Goal: Task Accomplishment & Management: Manage account settings

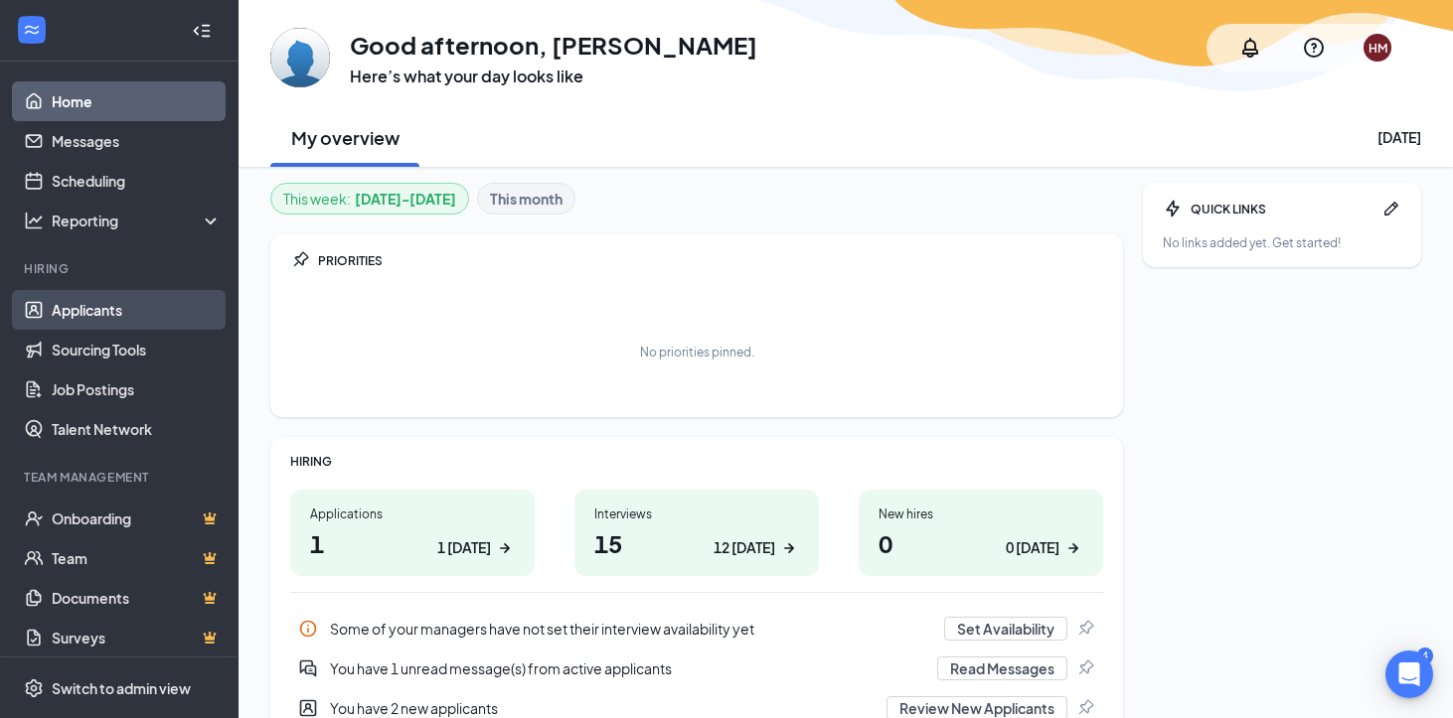
click at [120, 313] on link "Applicants" at bounding box center [137, 310] width 170 height 40
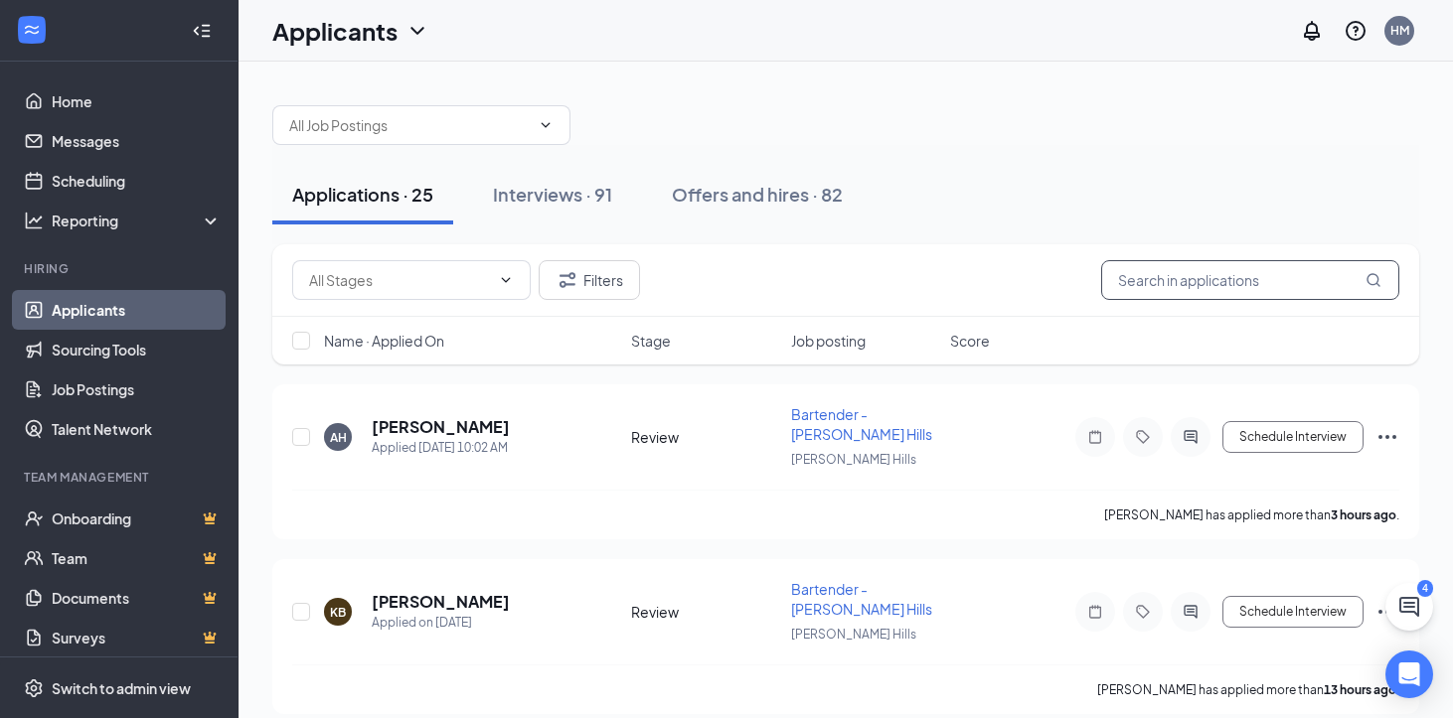
click at [1197, 284] on input "text" at bounding box center [1250, 280] width 298 height 40
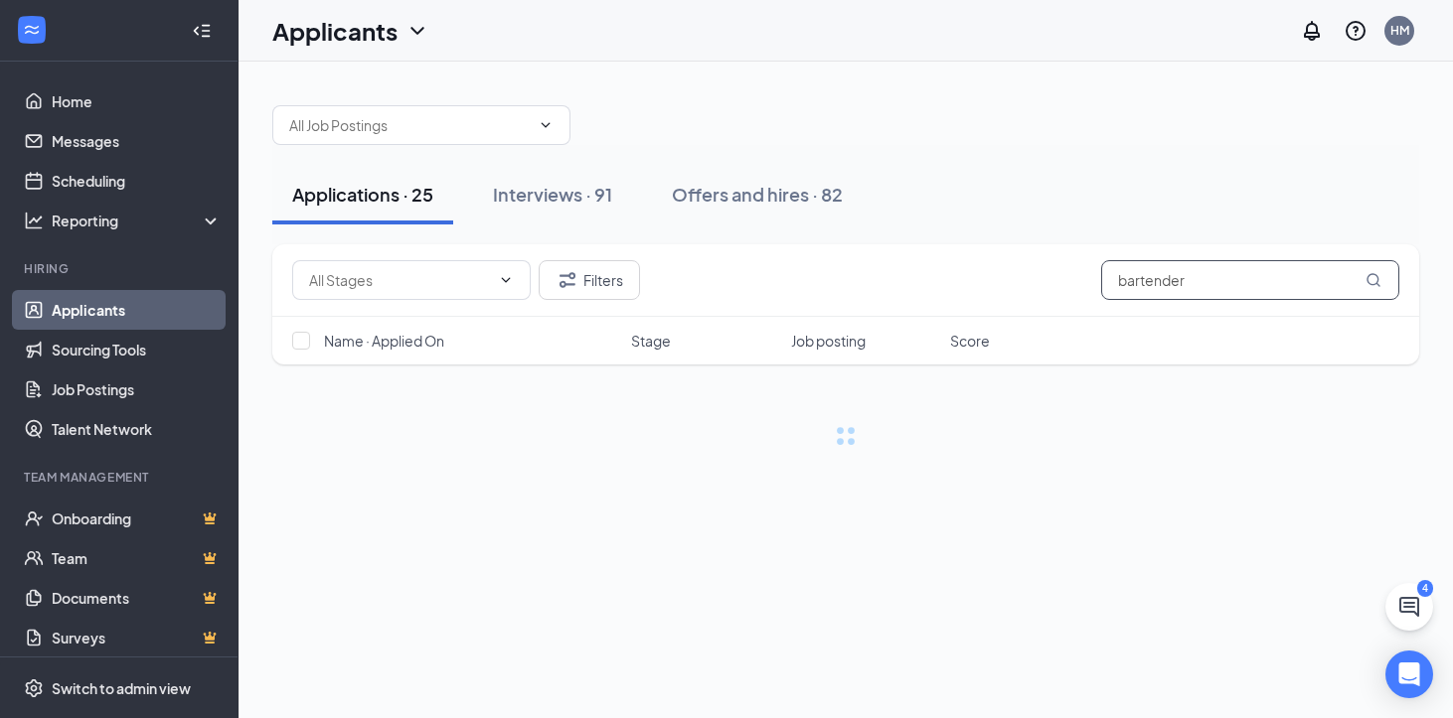
type input "bartender"
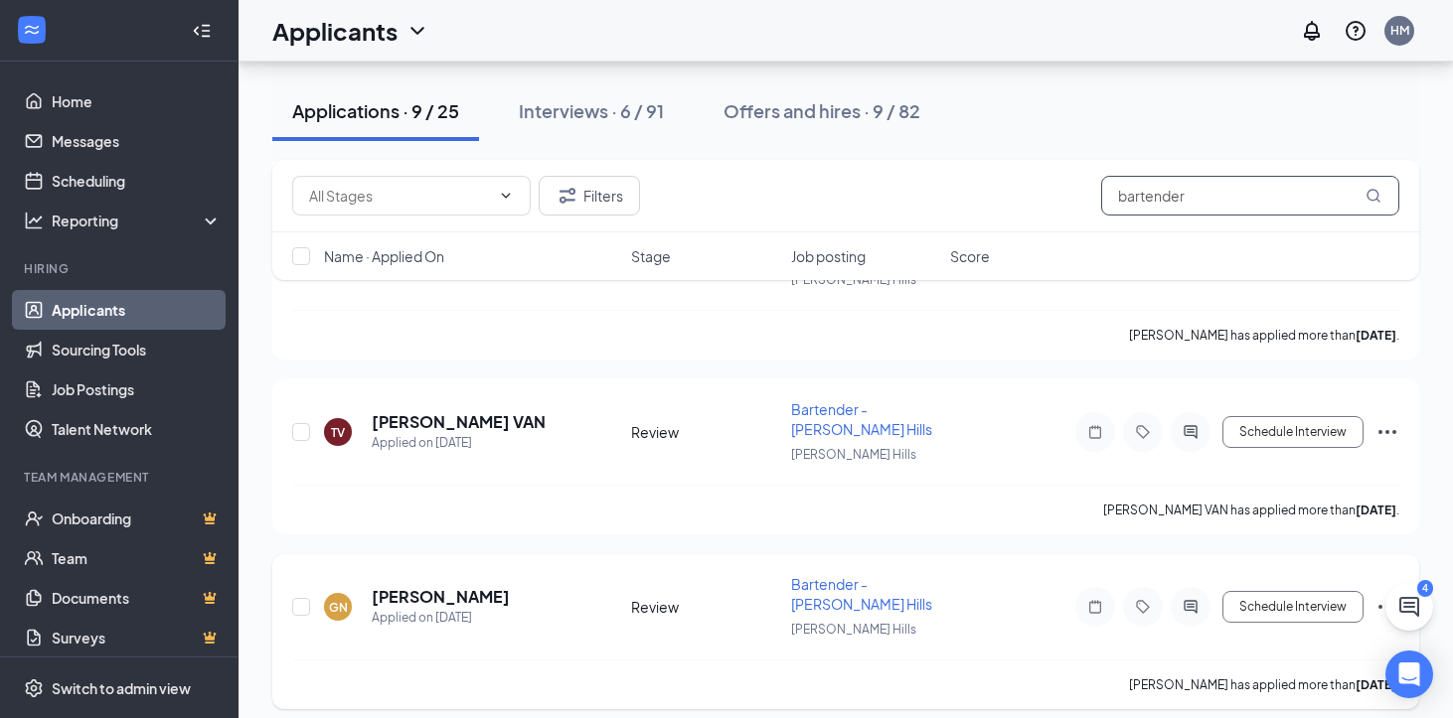
scroll to position [1230, 0]
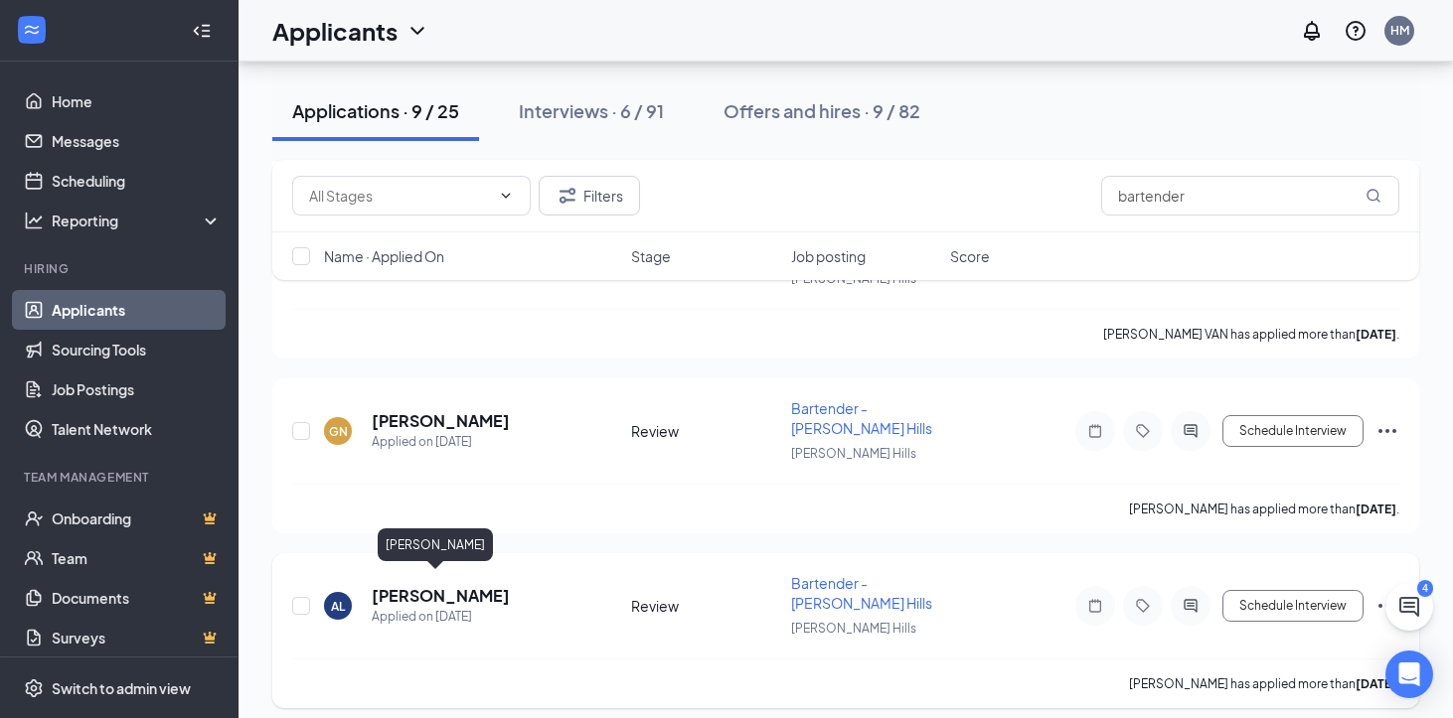
click at [455, 587] on h5 "[PERSON_NAME]" at bounding box center [441, 596] width 138 height 22
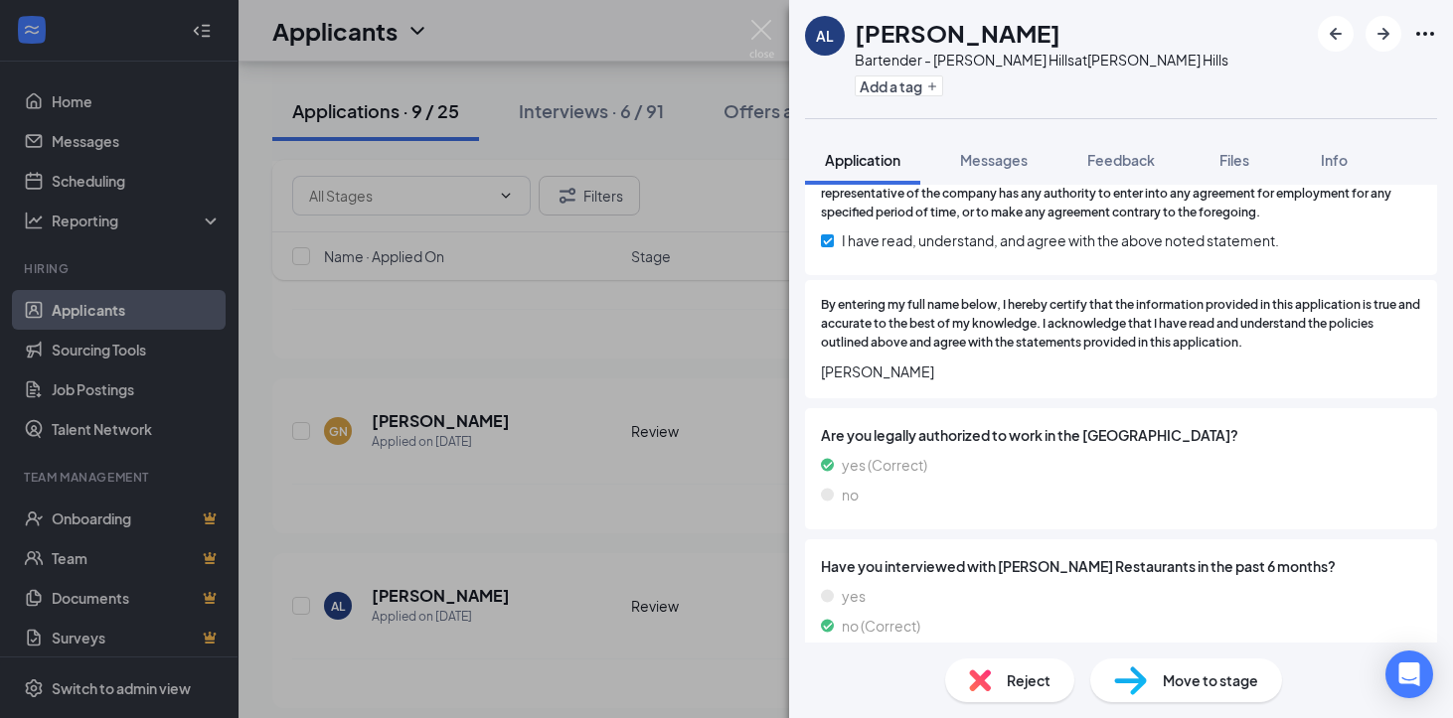
scroll to position [4777, 0]
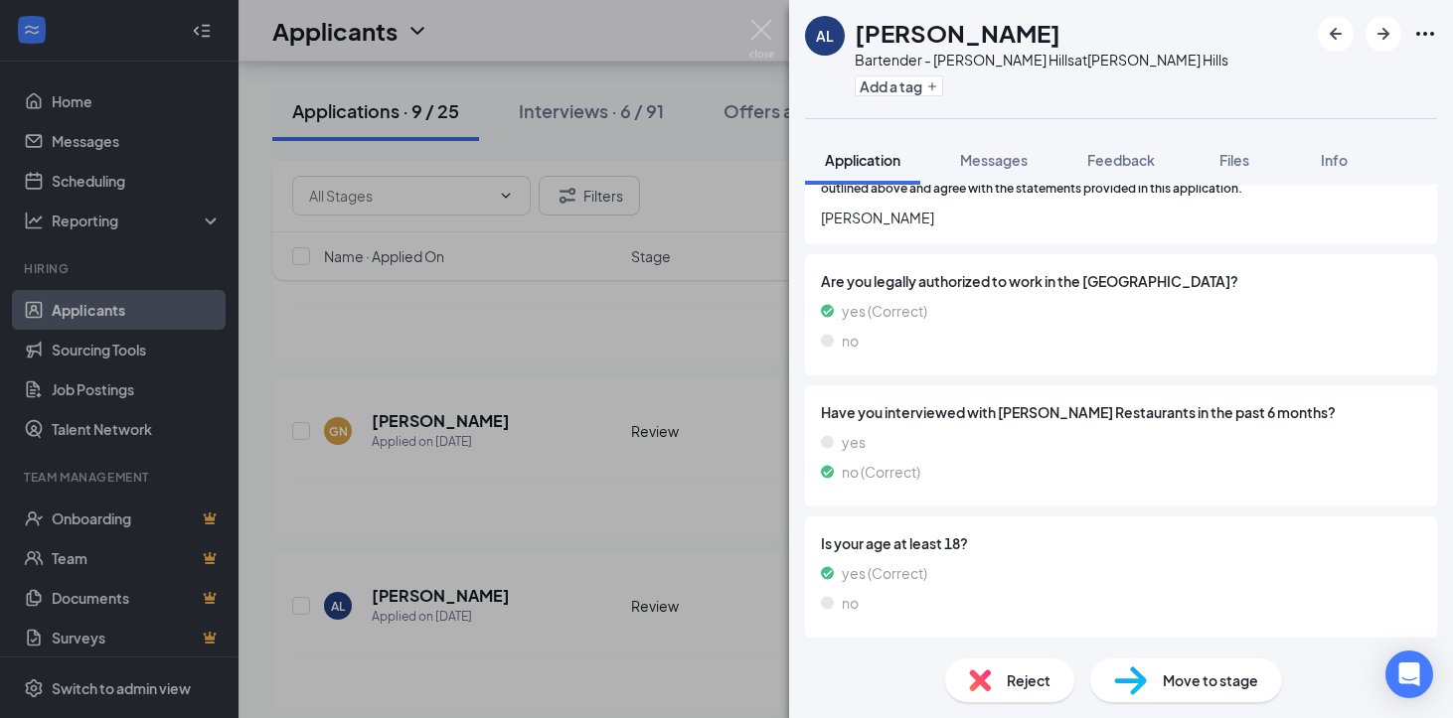
click at [1021, 682] on span "Reject" at bounding box center [1029, 681] width 44 height 22
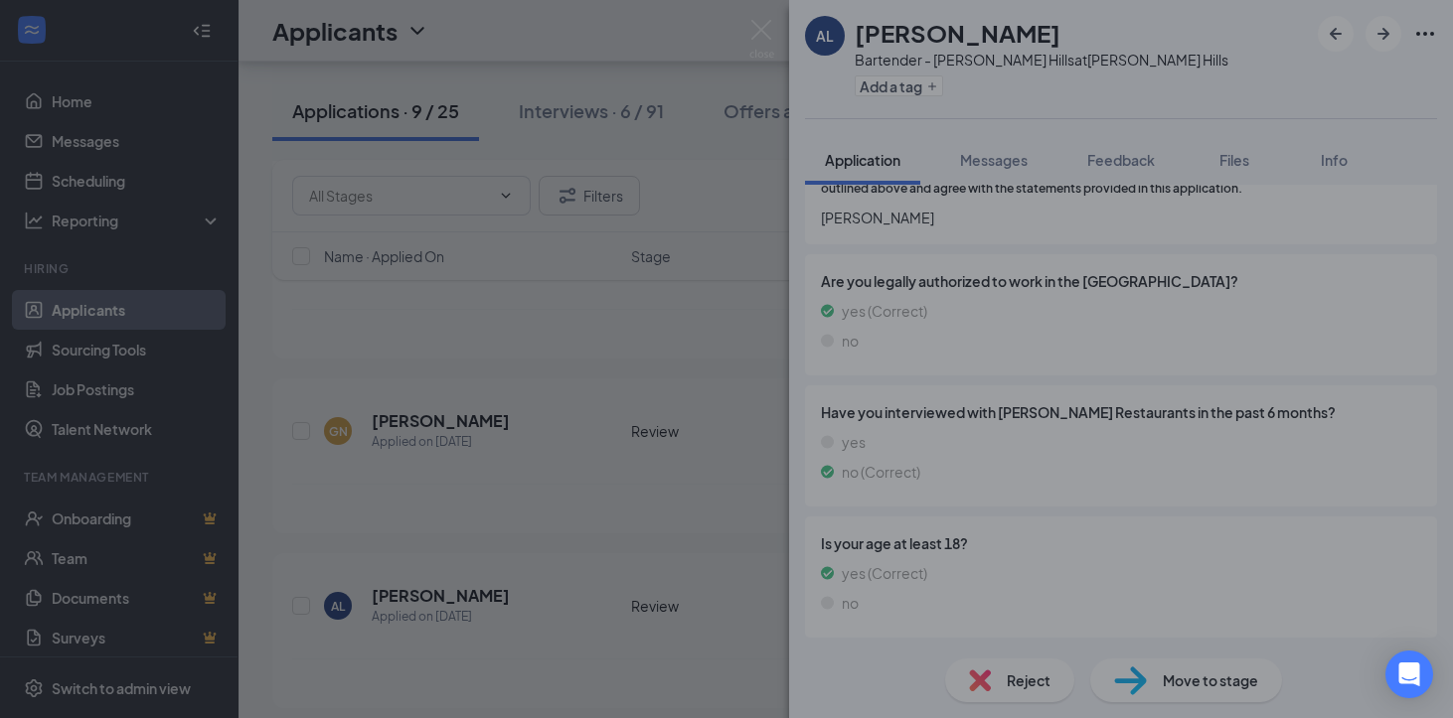
scroll to position [4769, 0]
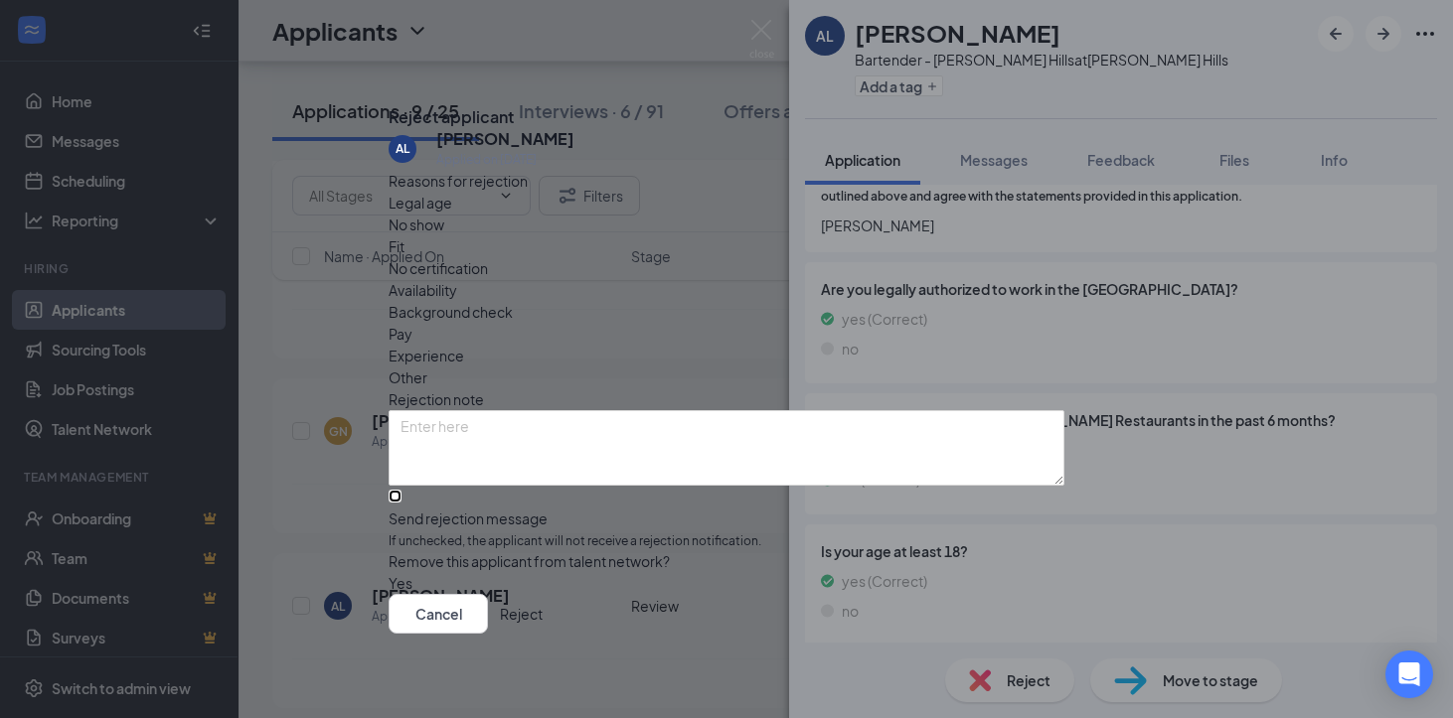
click at [401, 490] on input "Send rejection message If unchecked, the applicant will not receive a rejection…" at bounding box center [395, 496] width 13 height 13
checkbox input "true"
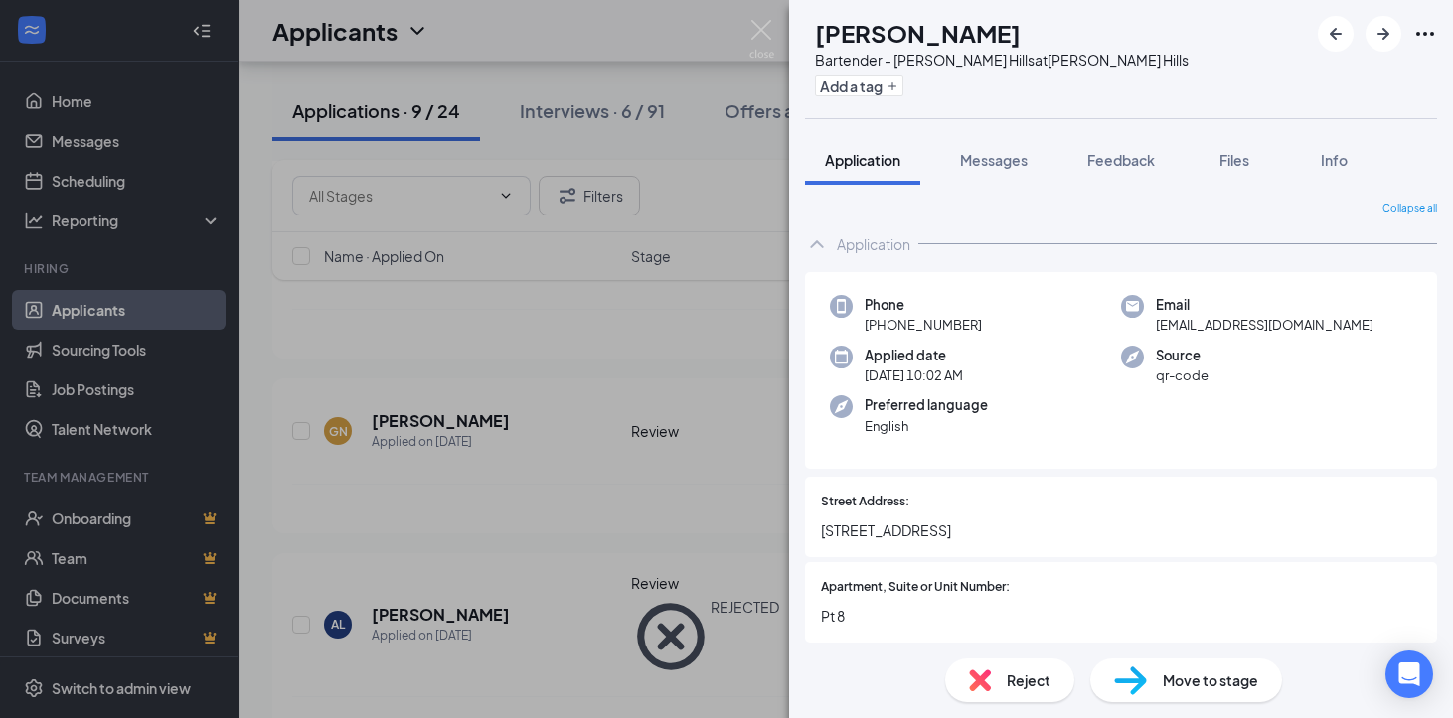
click at [999, 687] on div "Reject" at bounding box center [1009, 681] width 129 height 44
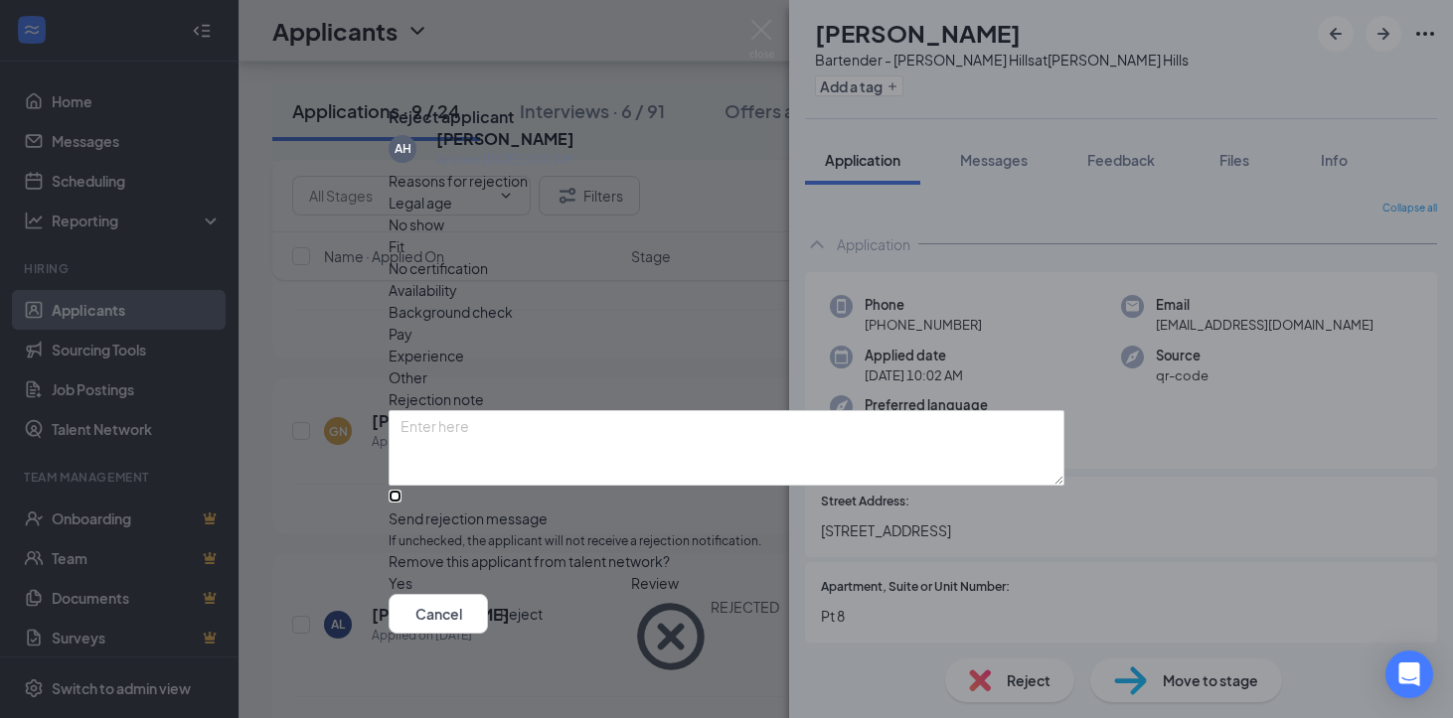
click at [401, 490] on input "Send rejection message If unchecked, the applicant will not receive a rejection…" at bounding box center [395, 496] width 13 height 13
checkbox input "true"
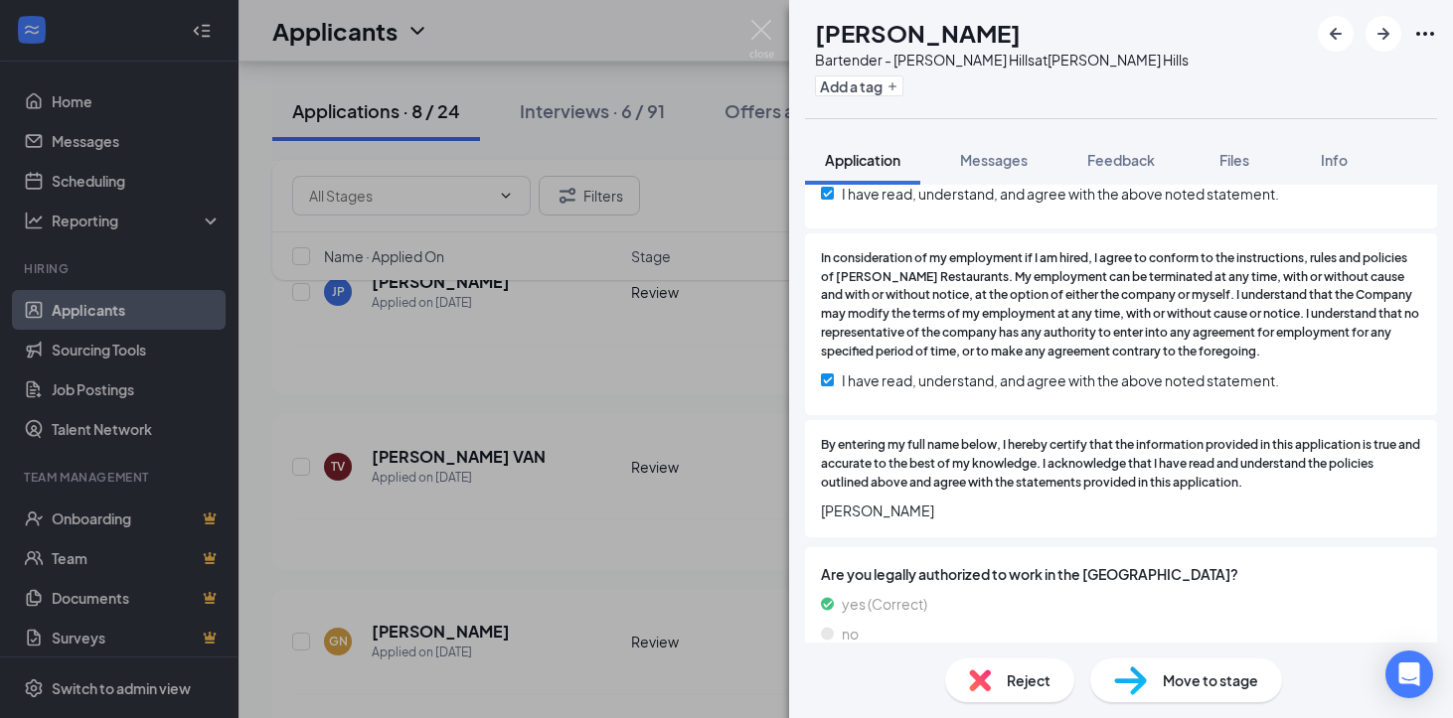
scroll to position [5613, 0]
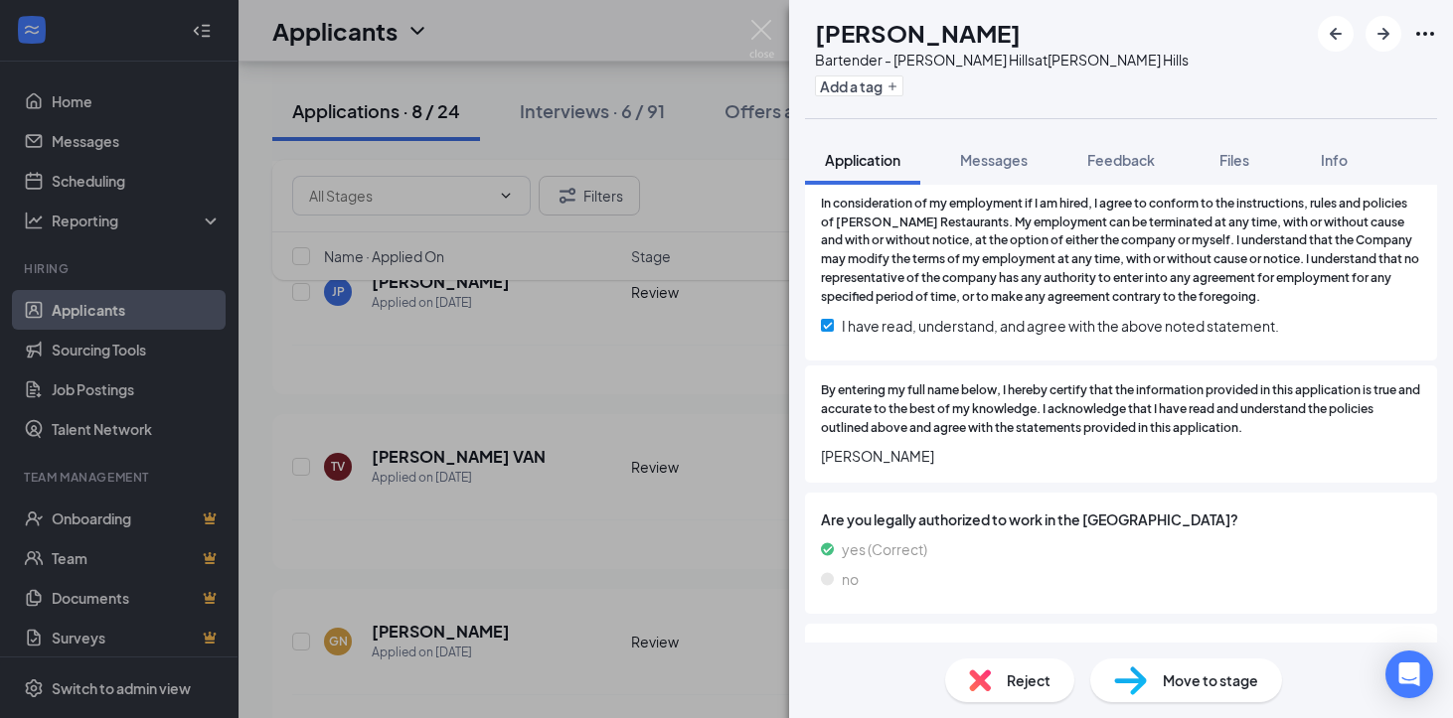
click at [998, 679] on div "Reject" at bounding box center [1009, 681] width 129 height 44
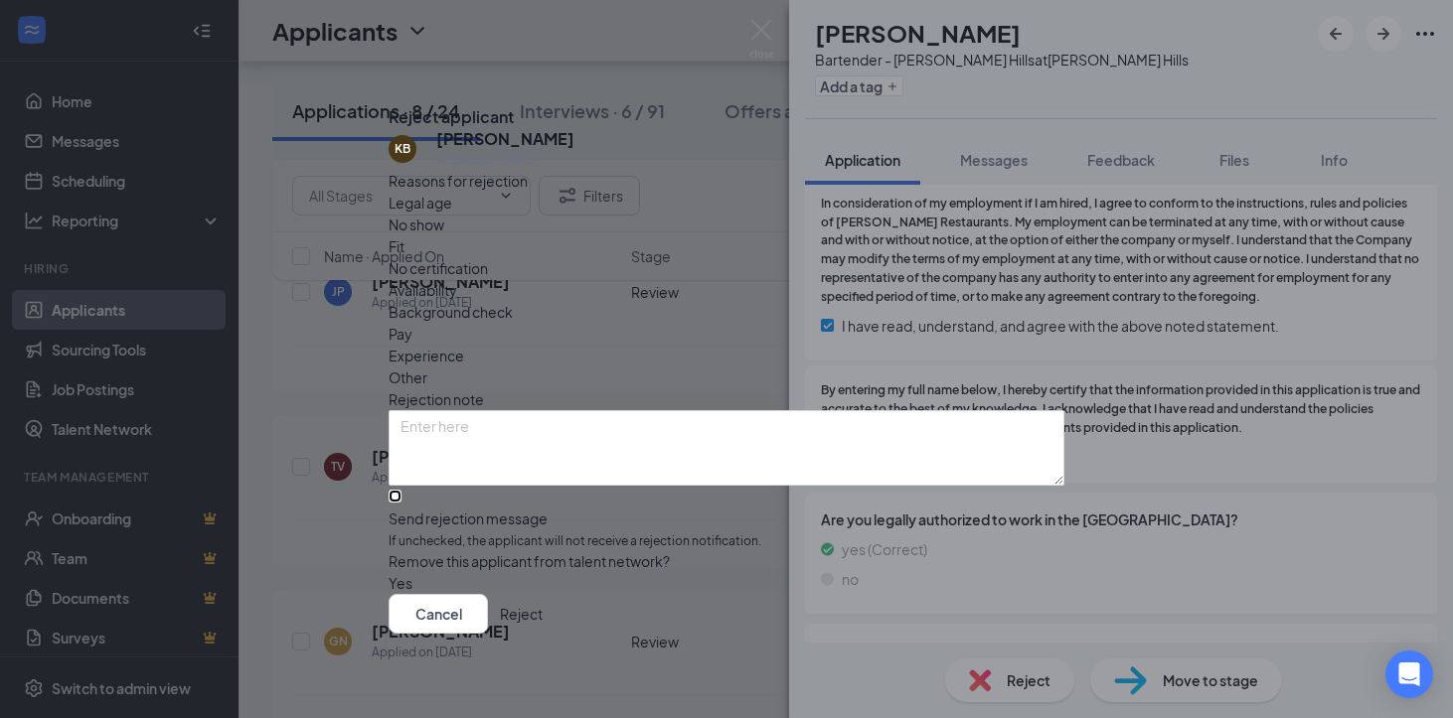
click at [401, 490] on input "Send rejection message If unchecked, the applicant will not receive a rejection…" at bounding box center [395, 496] width 13 height 13
checkbox input "true"
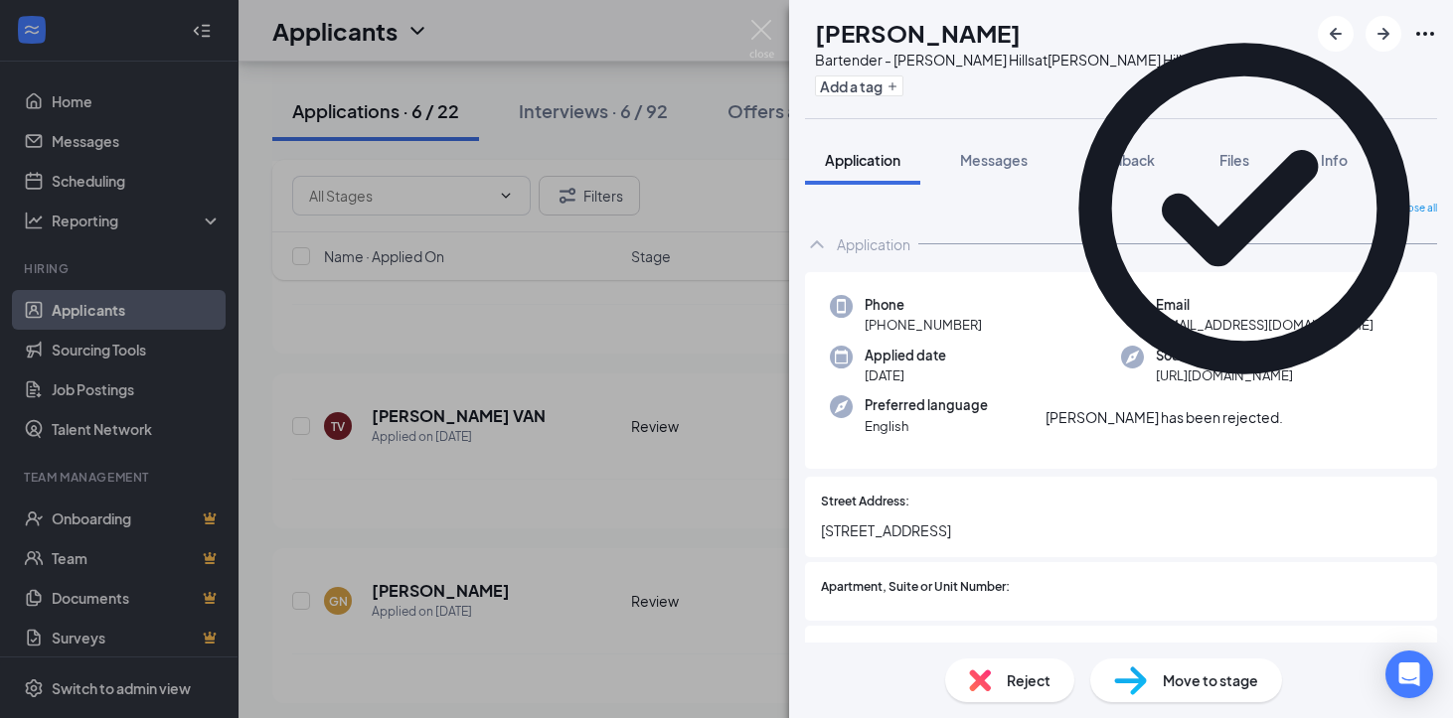
click at [1283, 407] on icon "Cross" at bounding box center [1283, 407] width 0 height 0
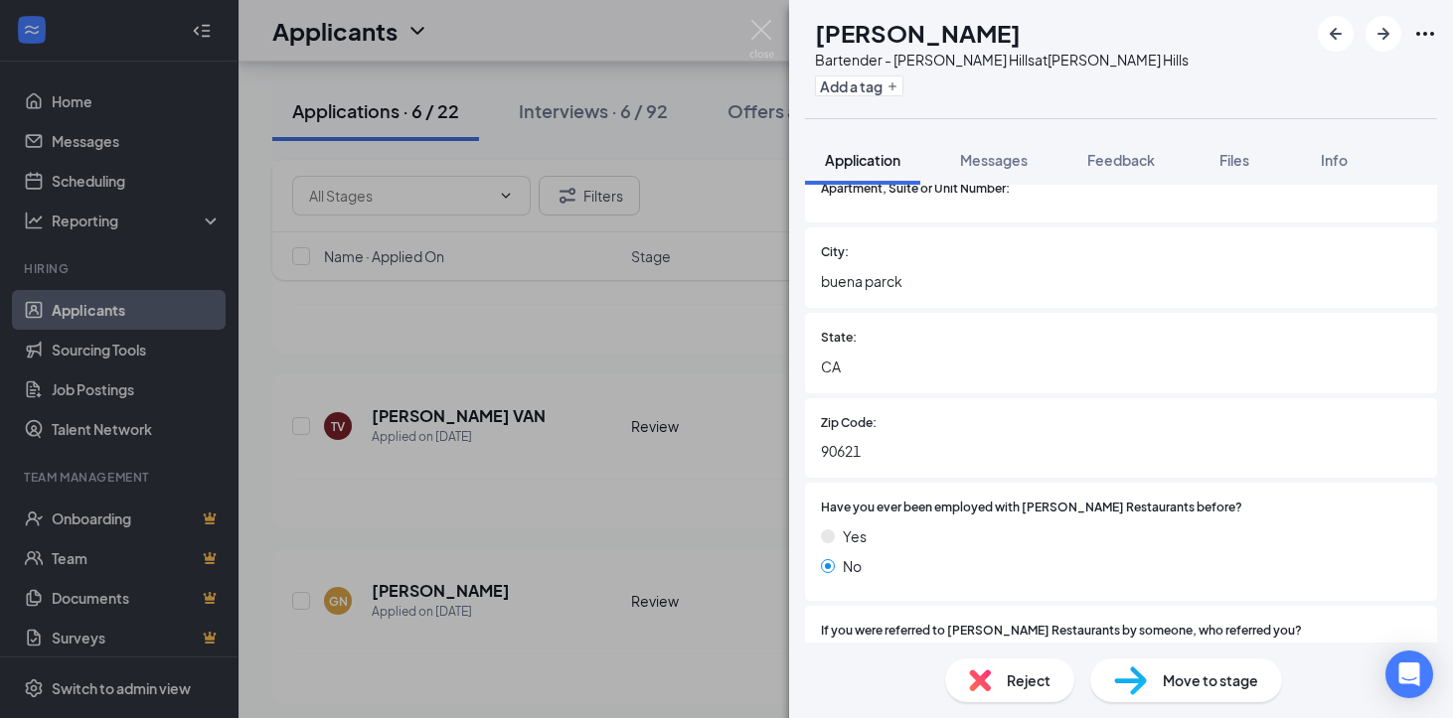
scroll to position [400, 0]
click at [1004, 683] on div "Reject" at bounding box center [1009, 681] width 129 height 44
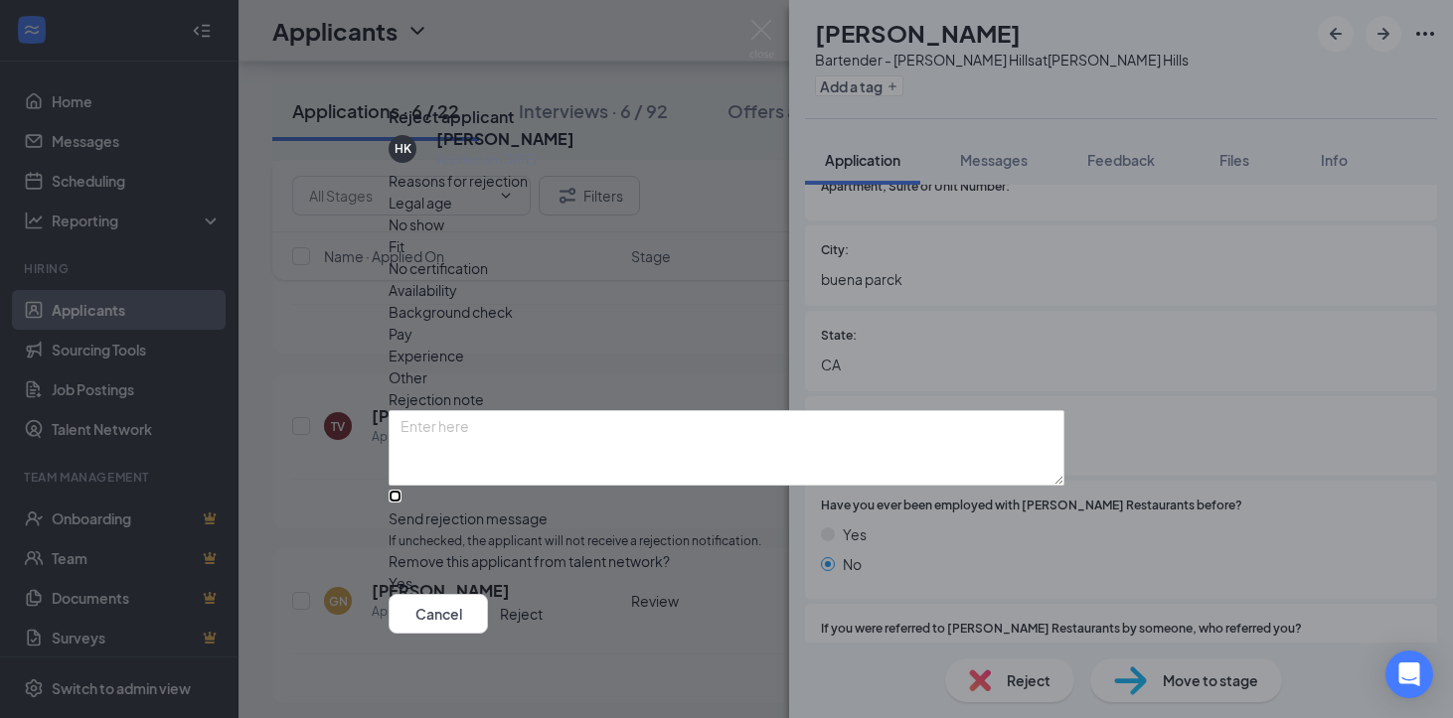
click at [401, 490] on input "Send rejection message If unchecked, the applicant will not receive a rejection…" at bounding box center [395, 496] width 13 height 13
checkbox input "true"
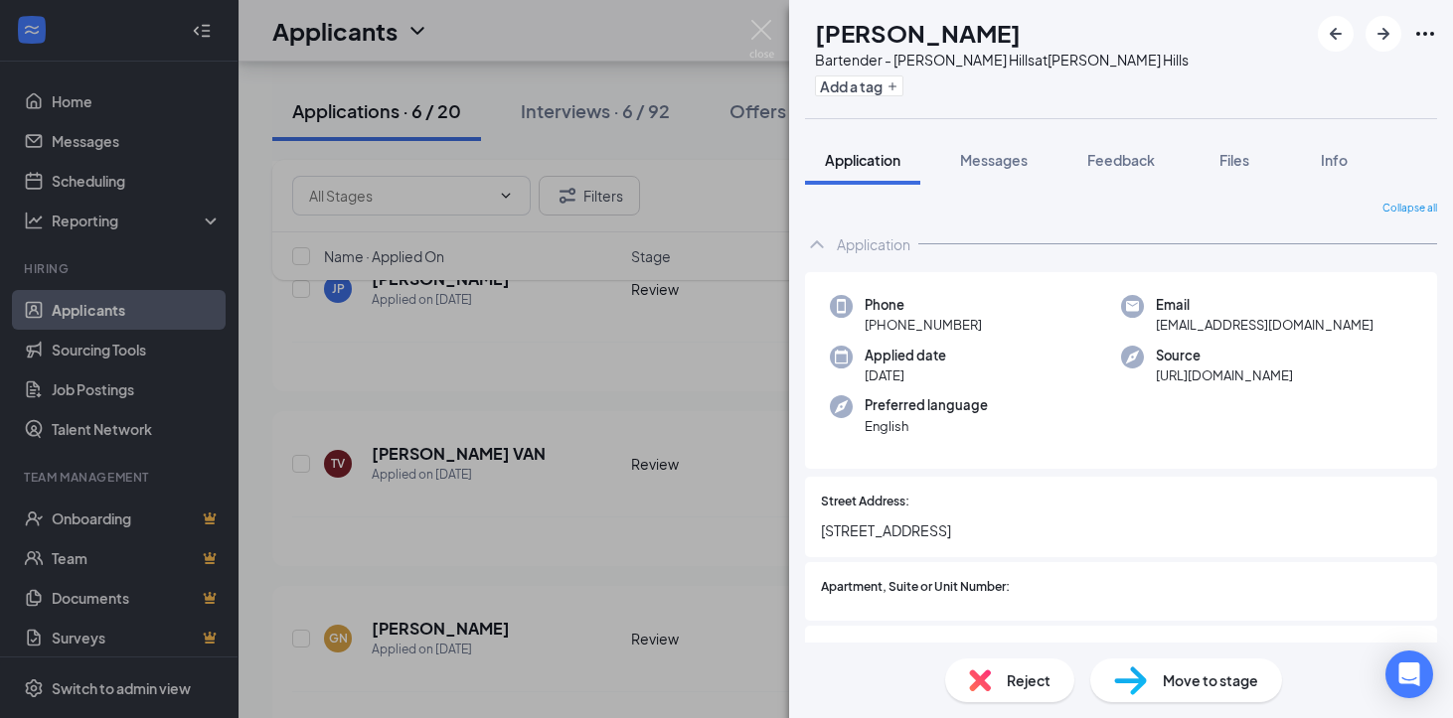
click at [987, 204] on div "Collapse all" at bounding box center [1121, 209] width 632 height 16
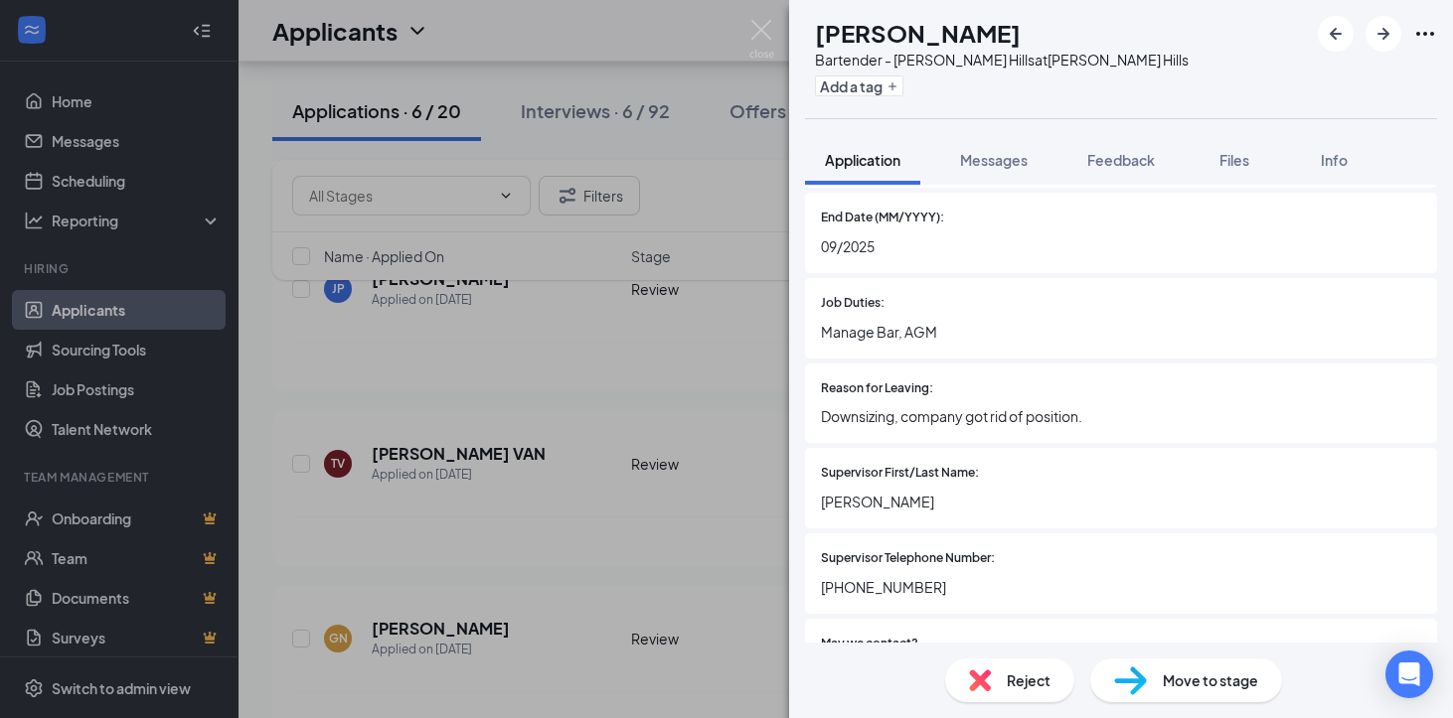
scroll to position [2260, 0]
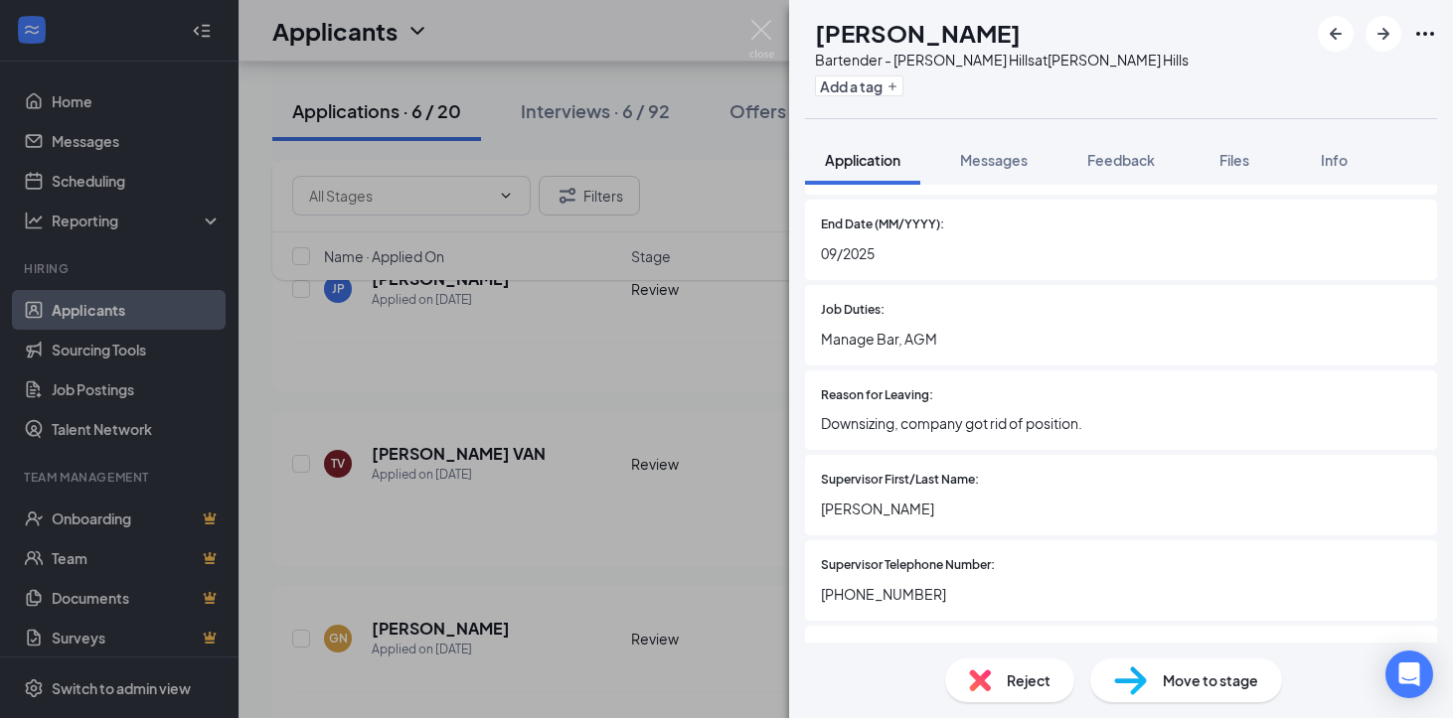
click at [1022, 679] on span "Reject" at bounding box center [1029, 681] width 44 height 22
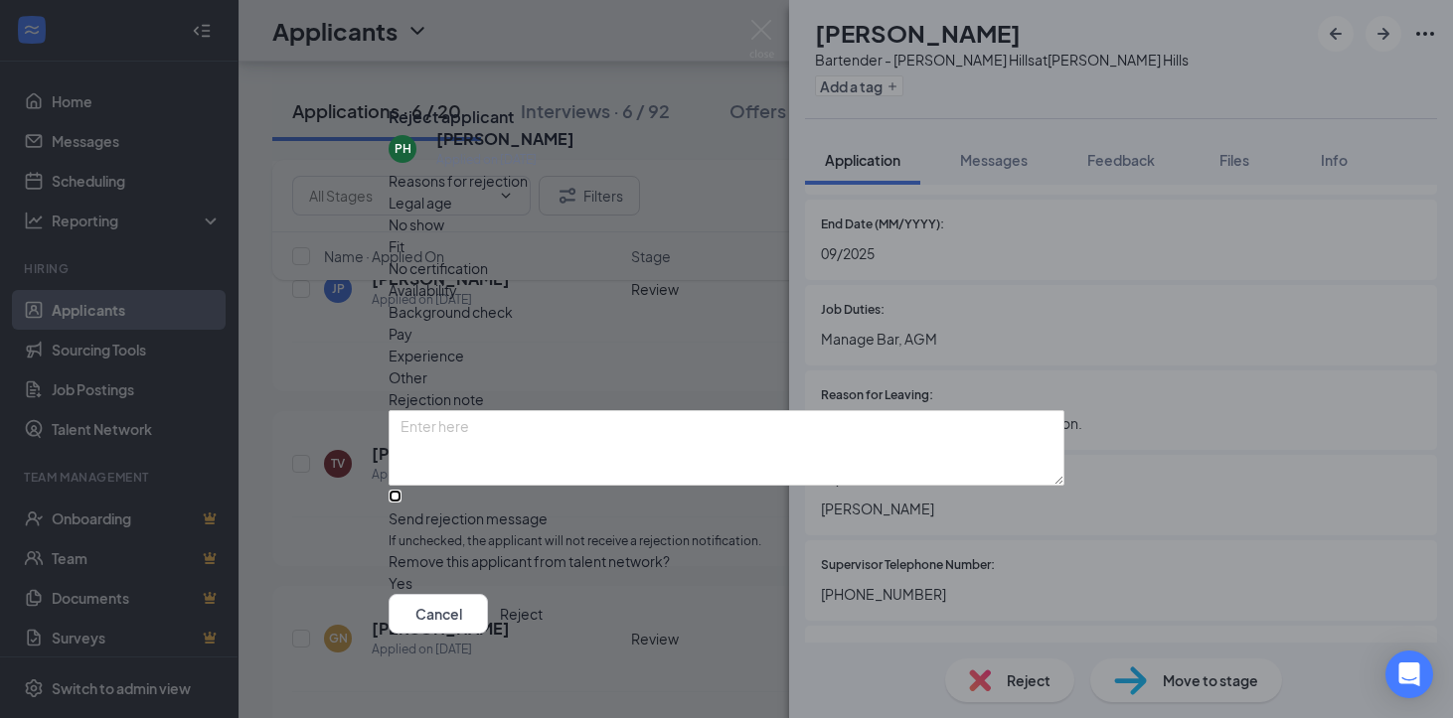
click at [401, 490] on input "Send rejection message If unchecked, the applicant will not receive a rejection…" at bounding box center [395, 496] width 13 height 13
checkbox input "true"
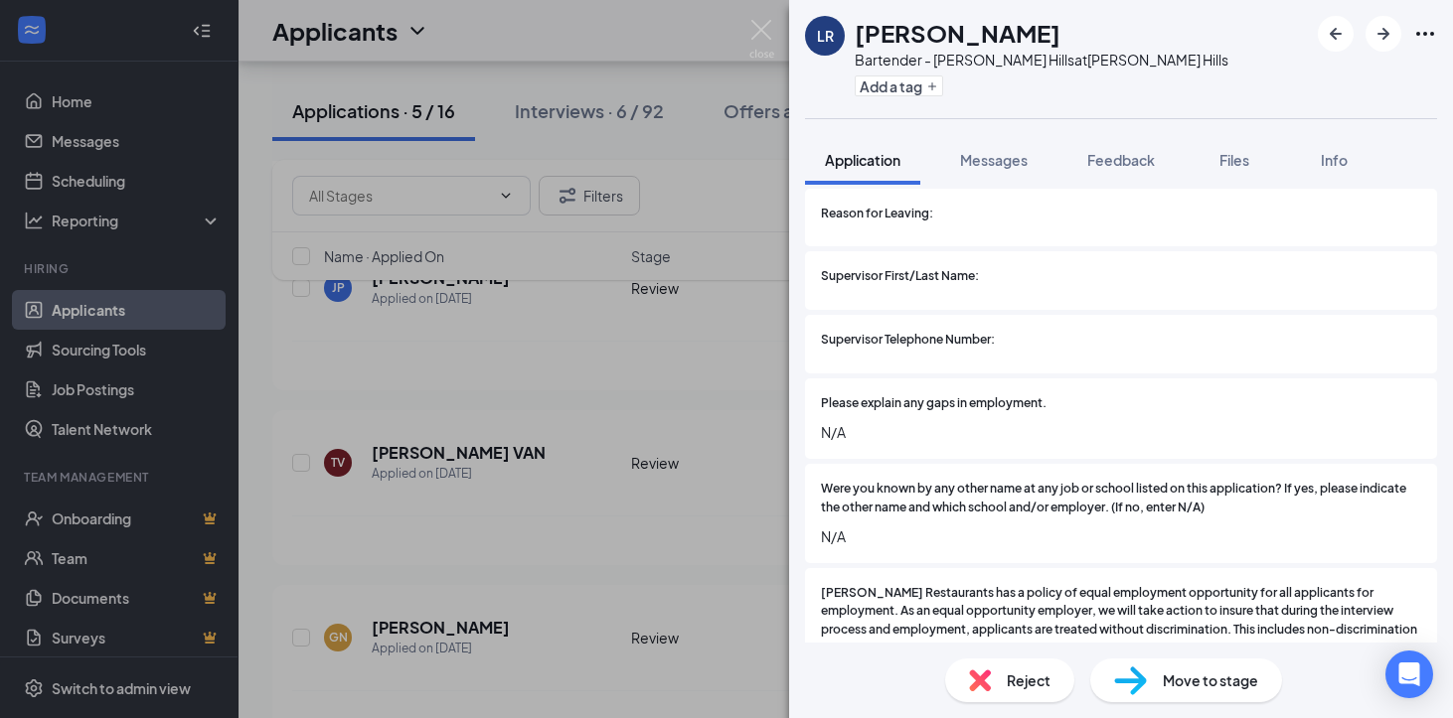
scroll to position [4259, 0]
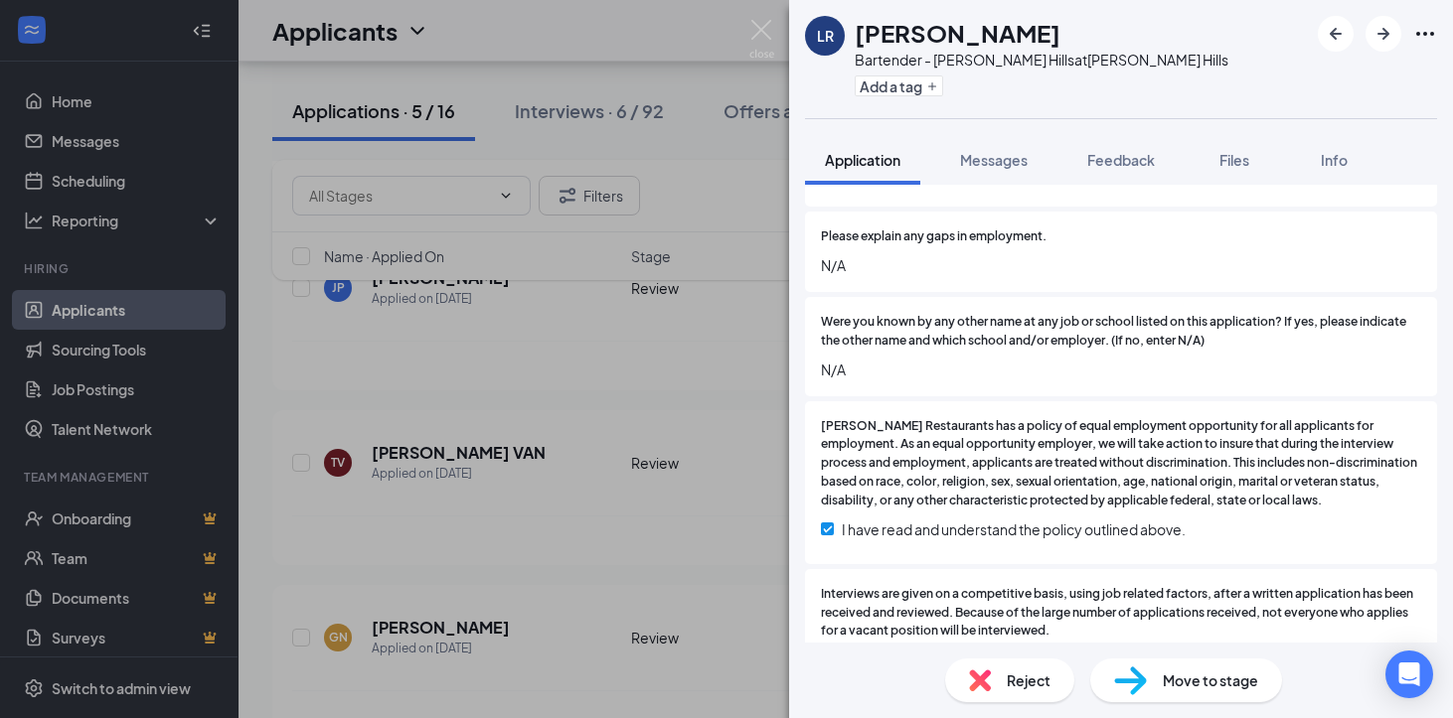
click at [1027, 683] on span "Reject" at bounding box center [1029, 681] width 44 height 22
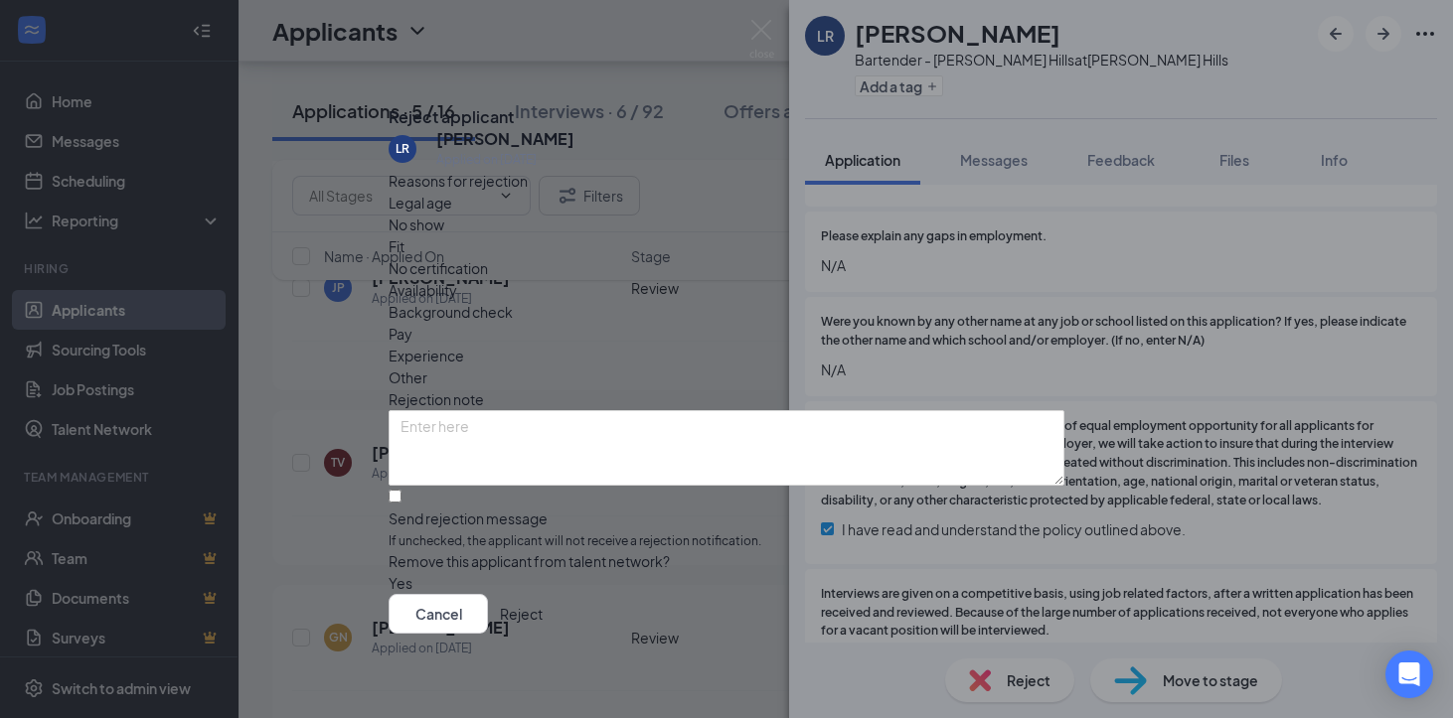
click at [414, 455] on div "Reasons for rejection Legal age No show Fit No certification Availability Backg…" at bounding box center [727, 382] width 676 height 425
click at [401, 490] on input "Send rejection message If unchecked, the applicant will not receive a rejection…" at bounding box center [395, 496] width 13 height 13
checkbox input "true"
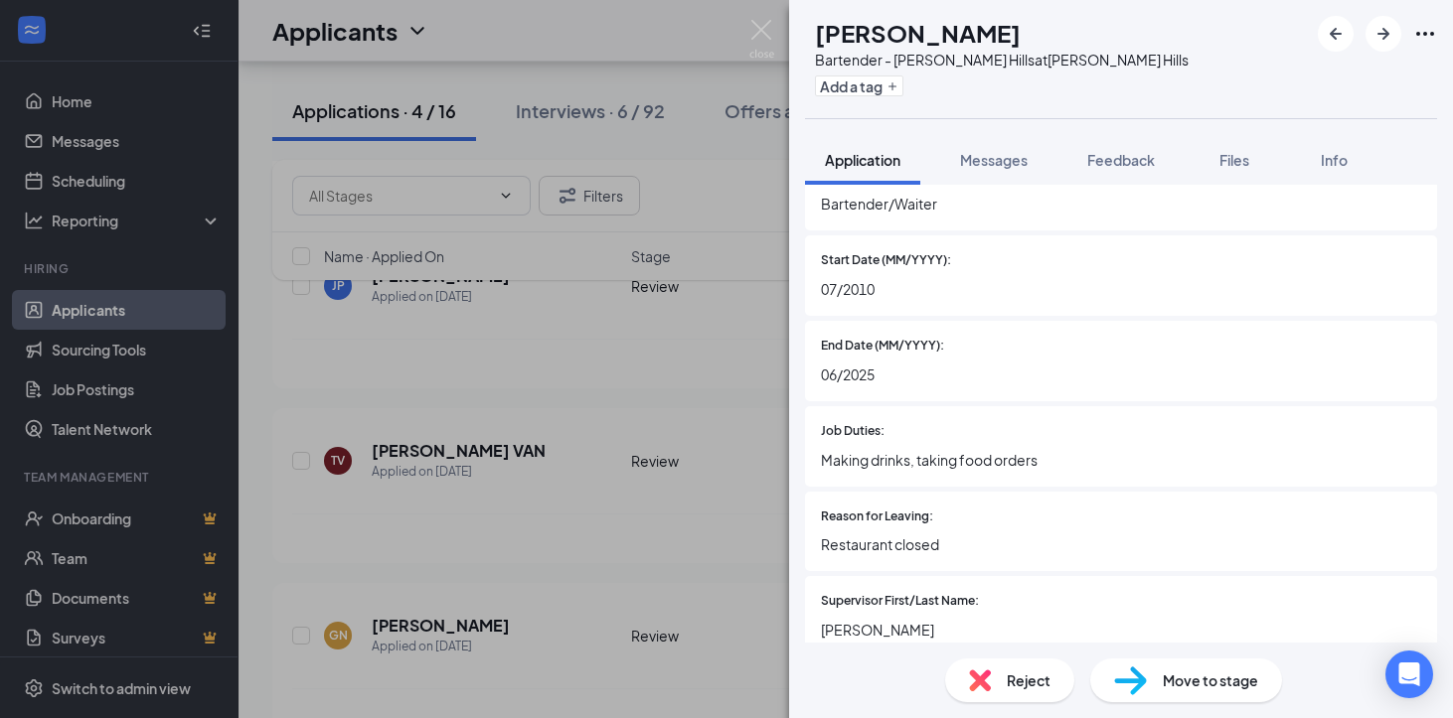
scroll to position [2164, 0]
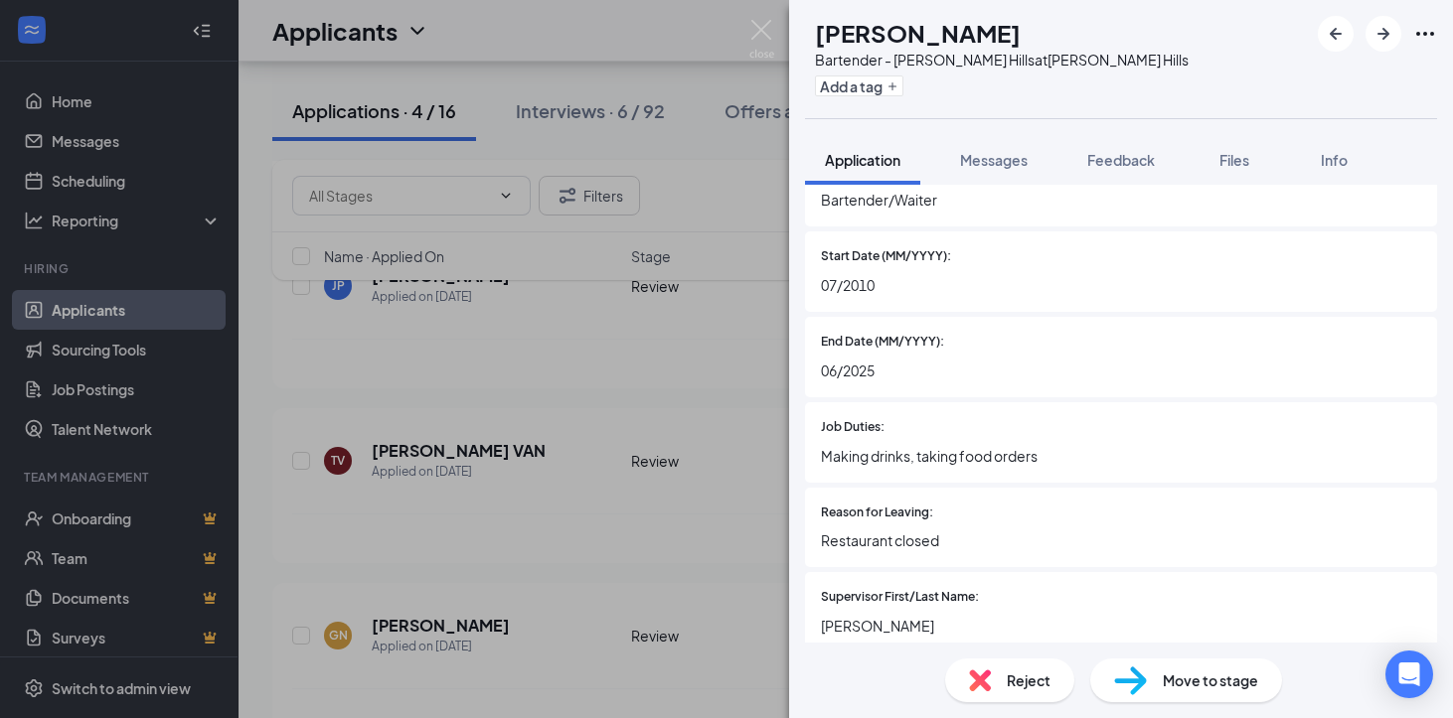
click at [1027, 680] on span "Reject" at bounding box center [1029, 681] width 44 height 22
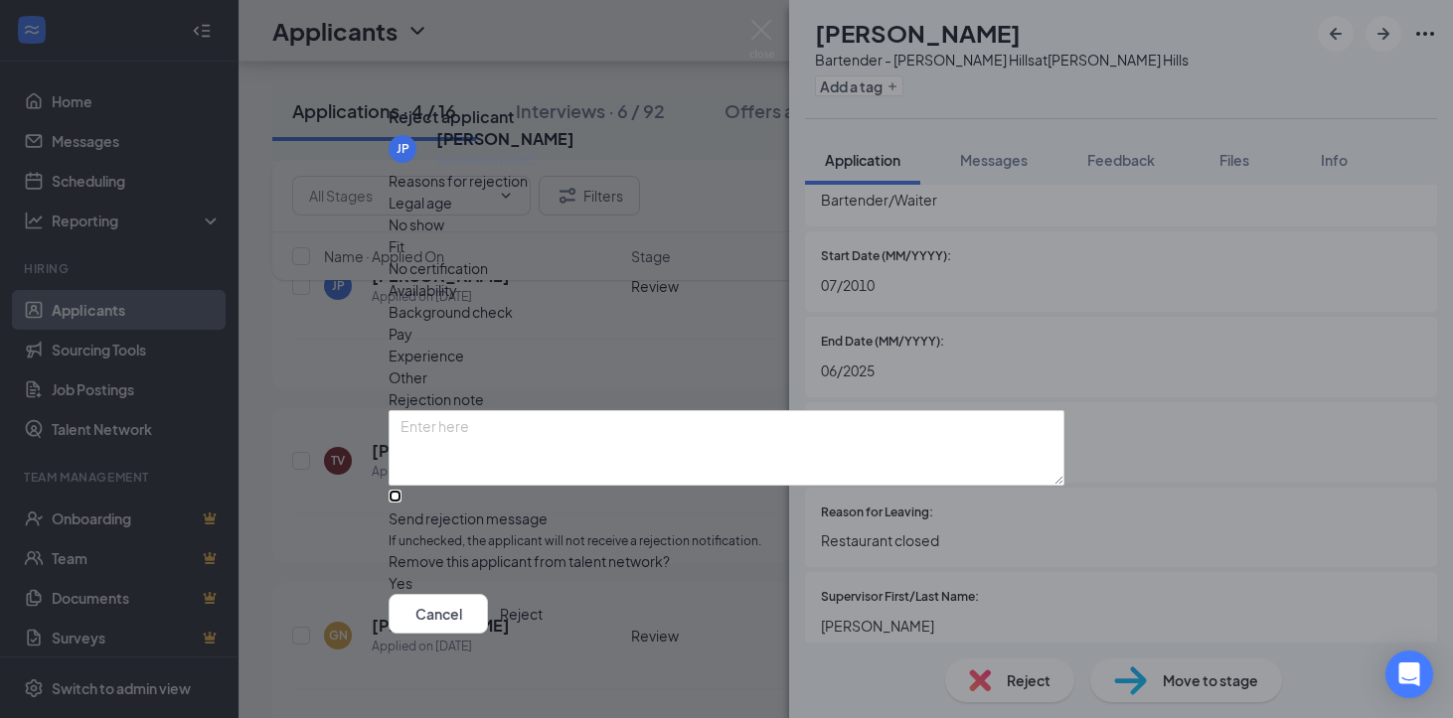
click at [401, 490] on input "Send rejection message If unchecked, the applicant will not receive a rejection…" at bounding box center [395, 496] width 13 height 13
checkbox input "true"
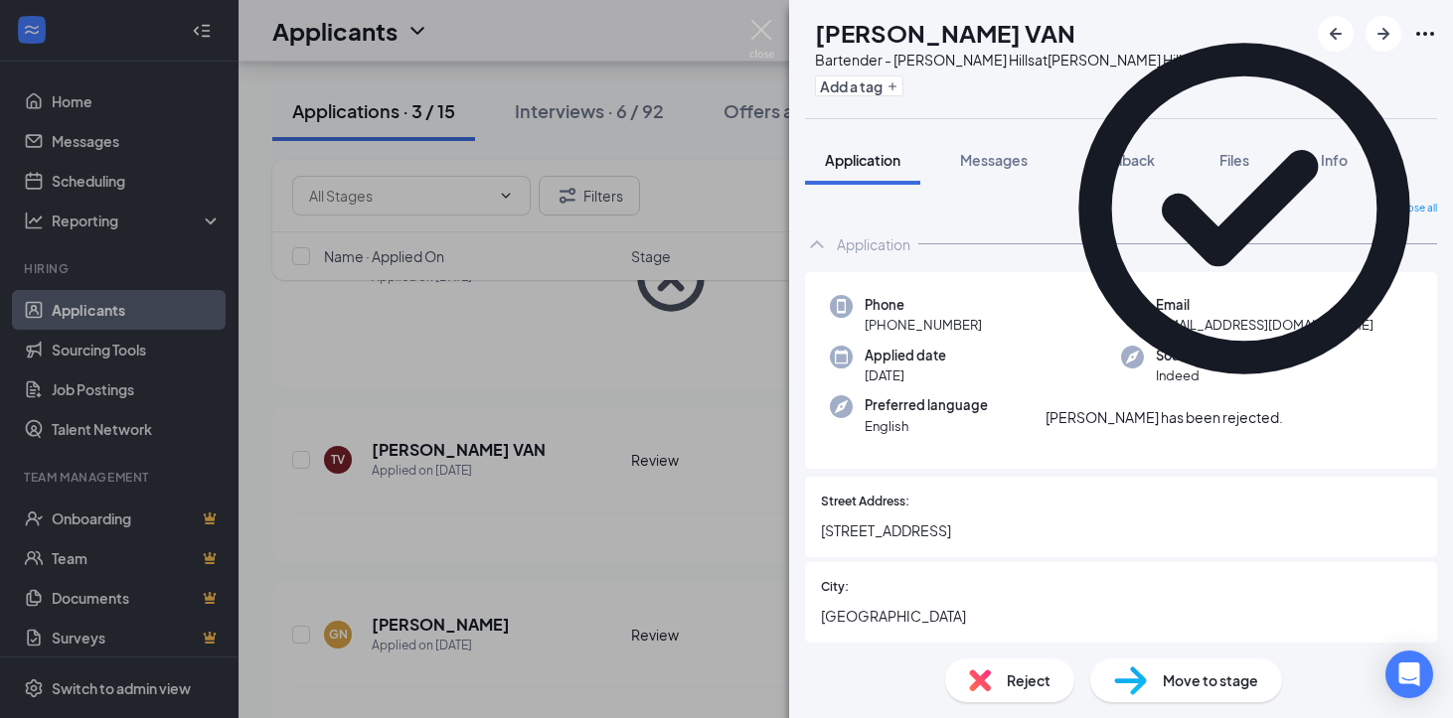
click at [1283, 407] on icon "Cross" at bounding box center [1283, 407] width 0 height 0
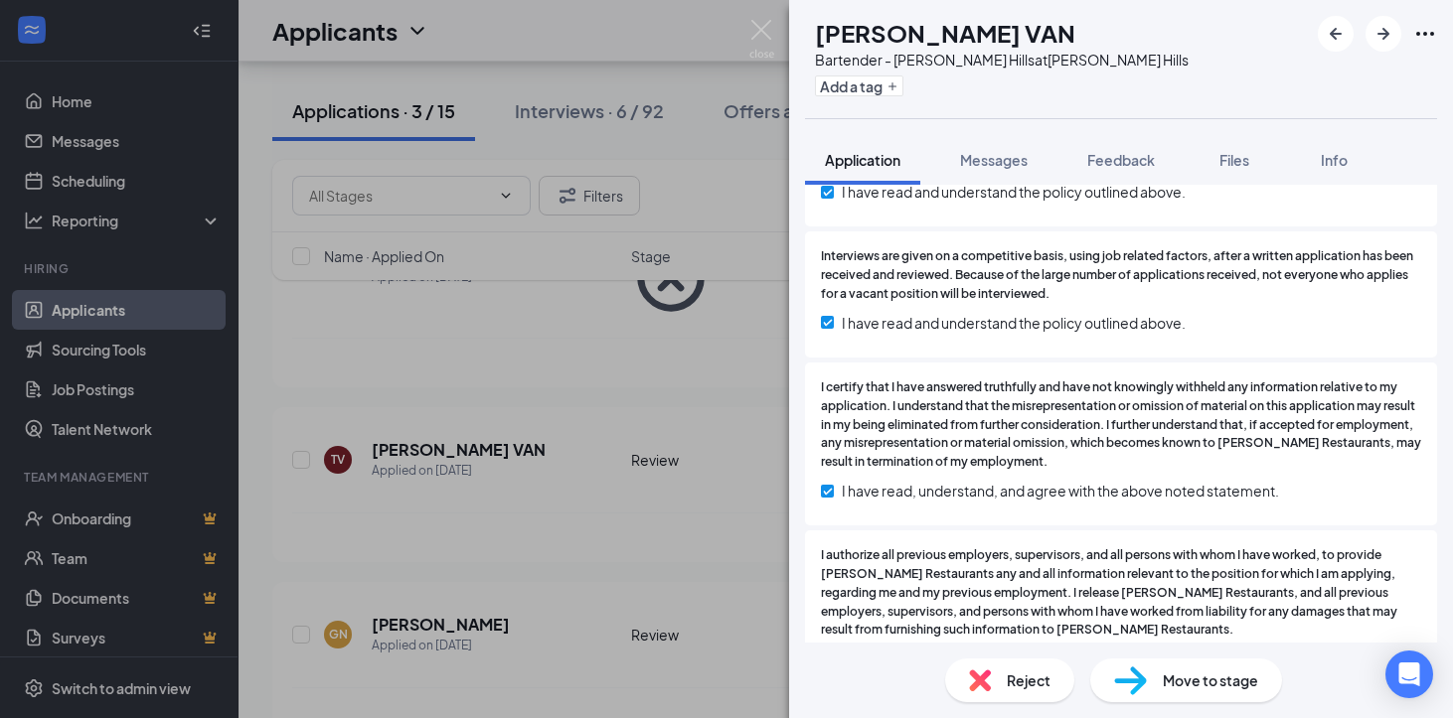
scroll to position [4087, 0]
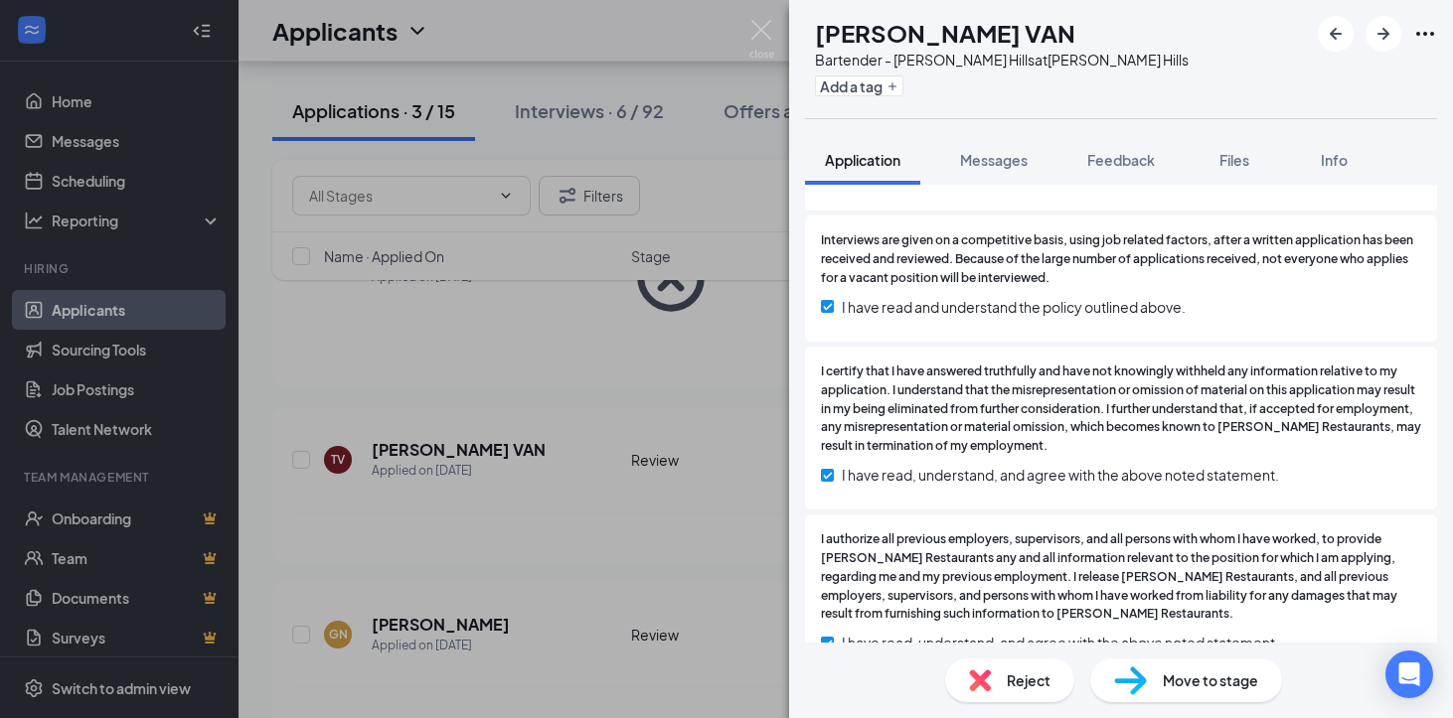
click at [1038, 686] on span "Reject" at bounding box center [1029, 681] width 44 height 22
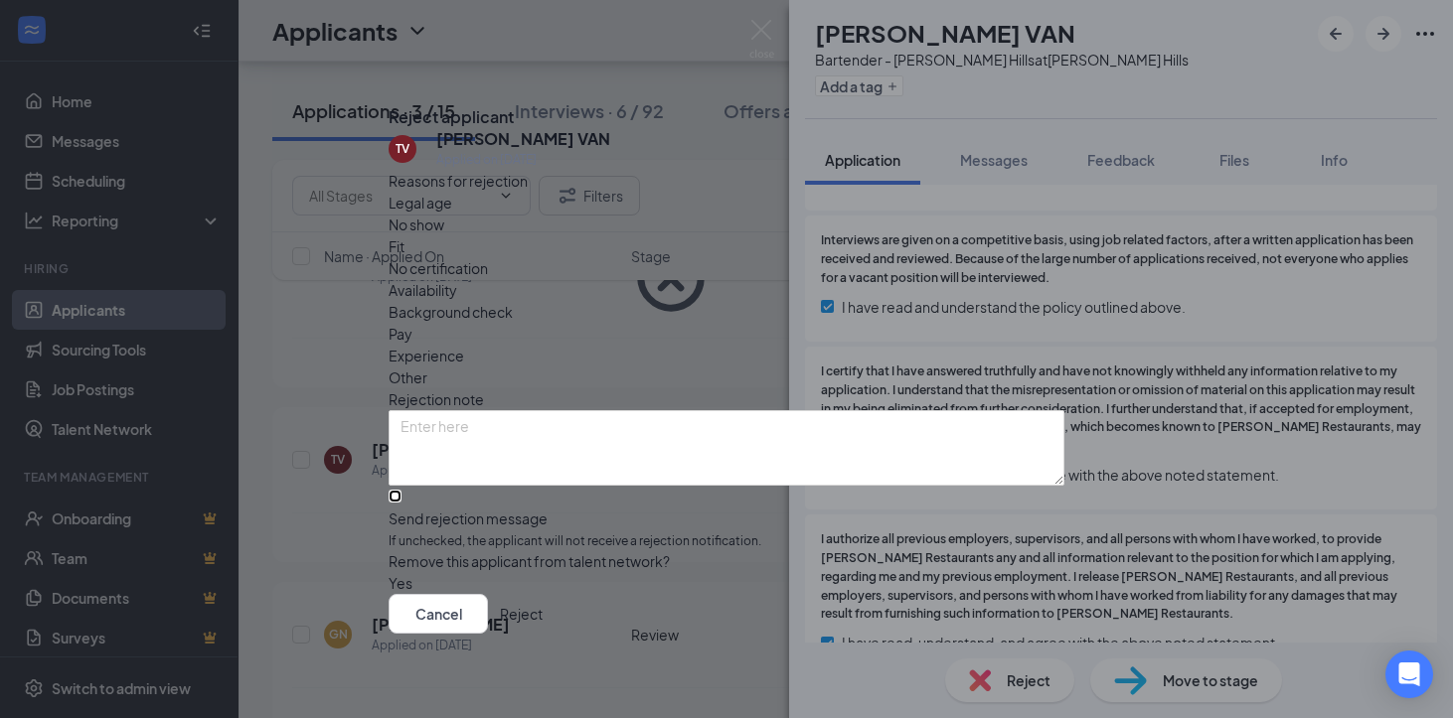
click at [401, 490] on input "Send rejection message If unchecked, the applicant will not receive a rejection…" at bounding box center [395, 496] width 13 height 13
checkbox input "true"
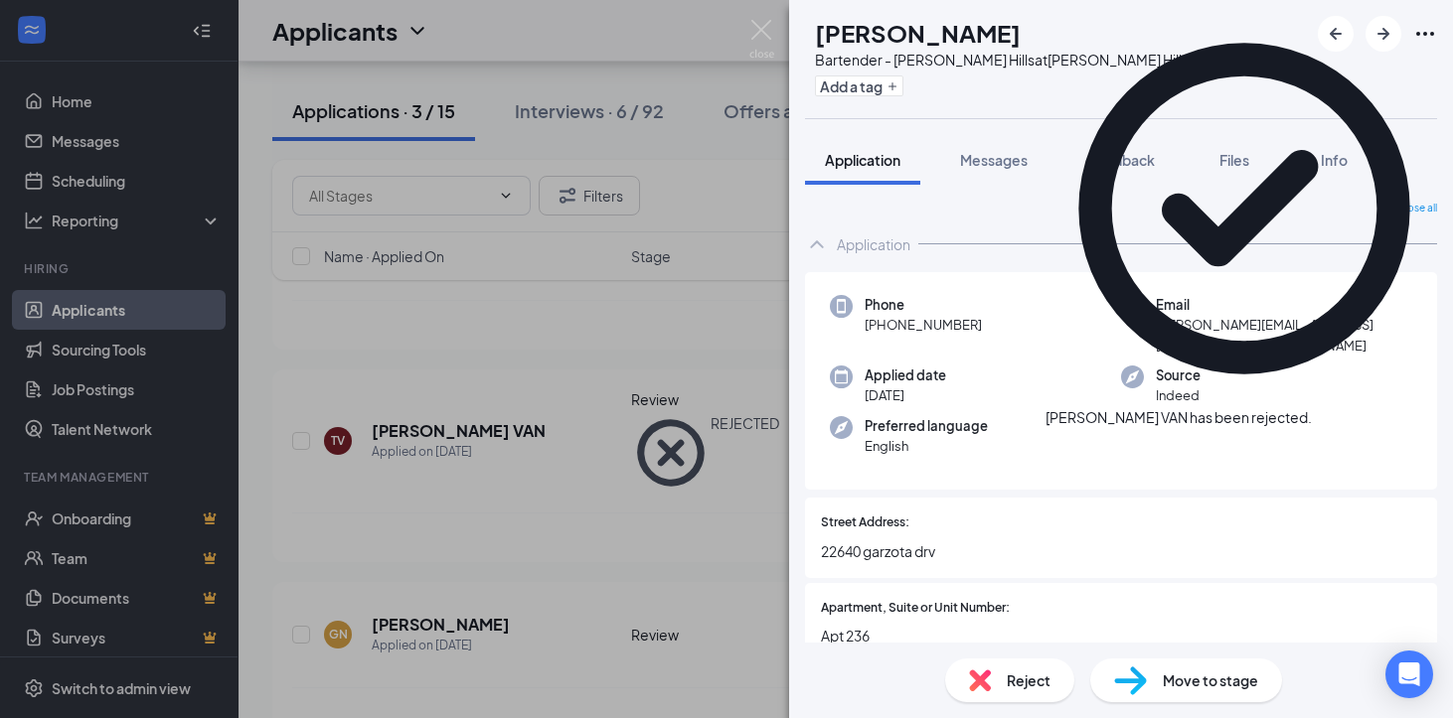
click at [1312, 407] on icon "Cross" at bounding box center [1312, 407] width 0 height 0
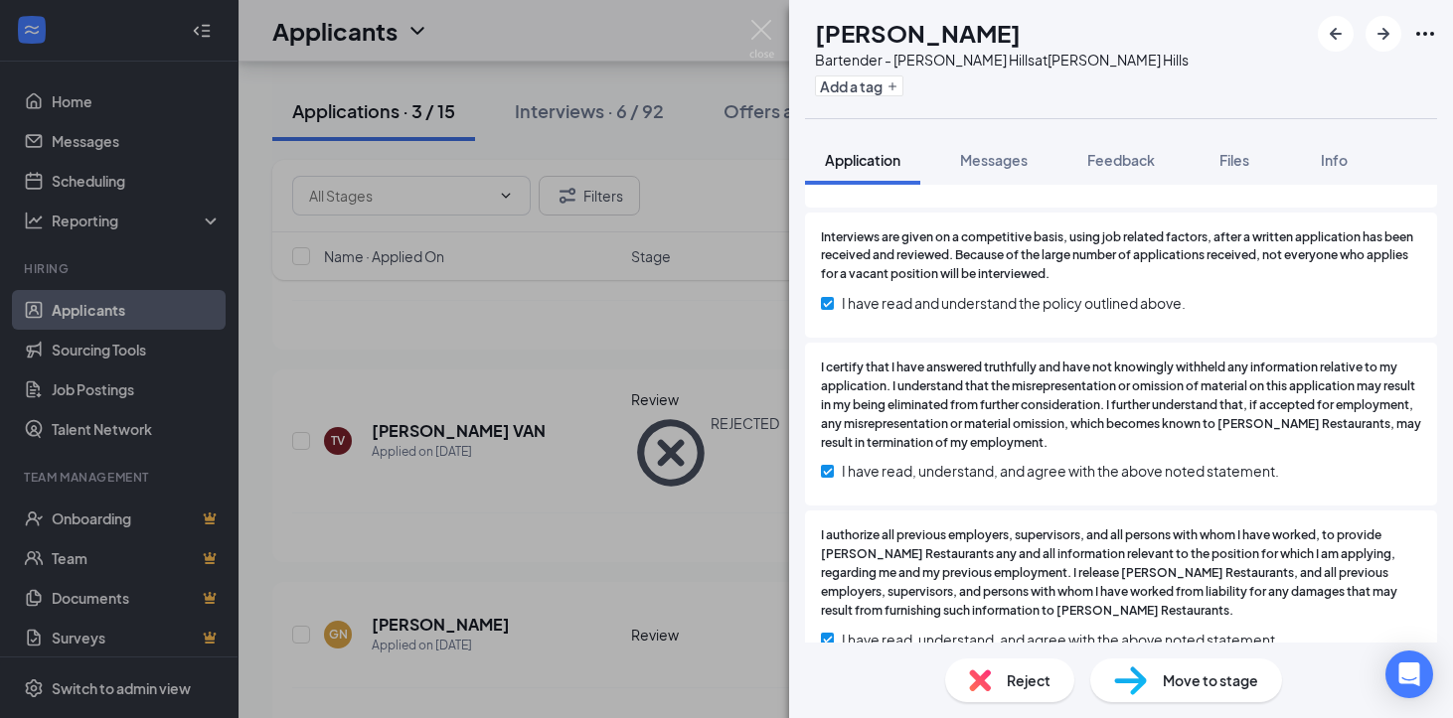
scroll to position [4266, 0]
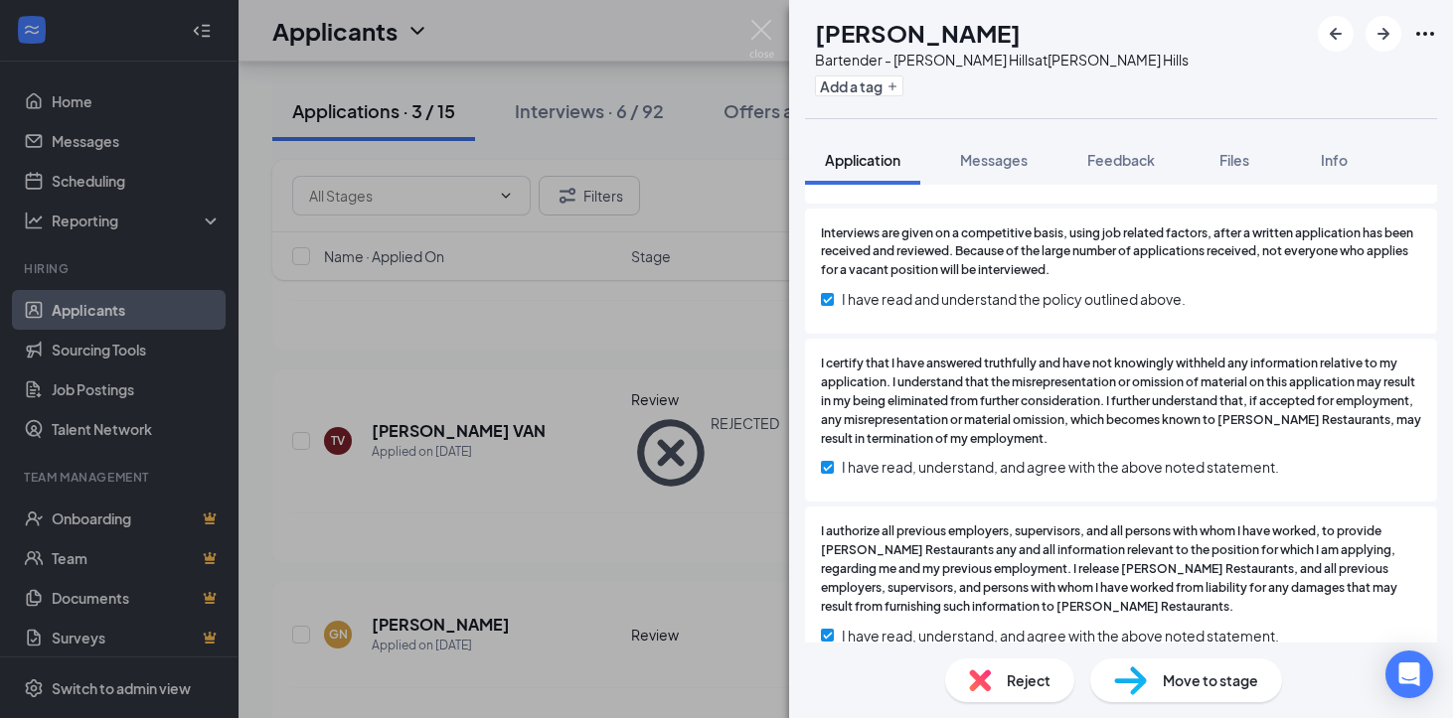
click at [1050, 679] on div "Reject" at bounding box center [1009, 681] width 129 height 44
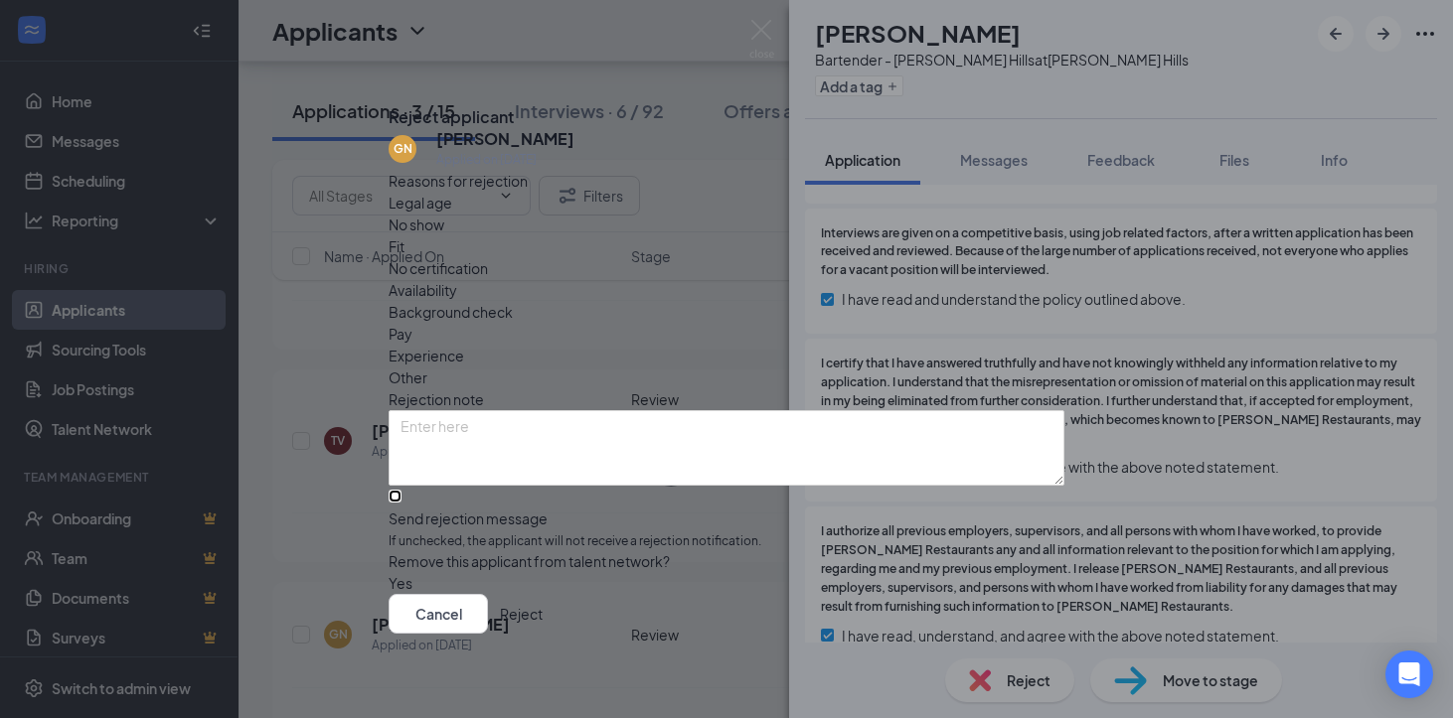
click at [401, 490] on input "Send rejection message If unchecked, the applicant will not receive a rejection…" at bounding box center [395, 496] width 13 height 13
checkbox input "true"
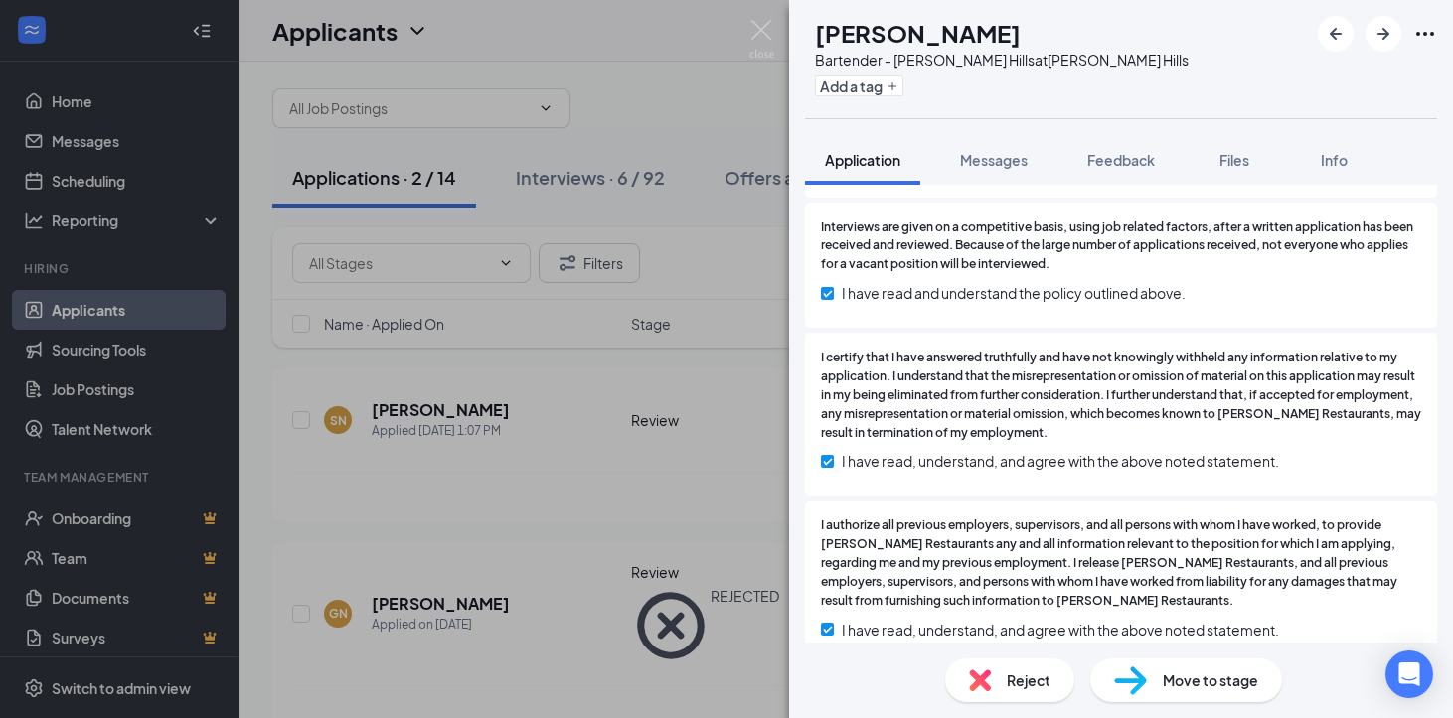
scroll to position [5333, 0]
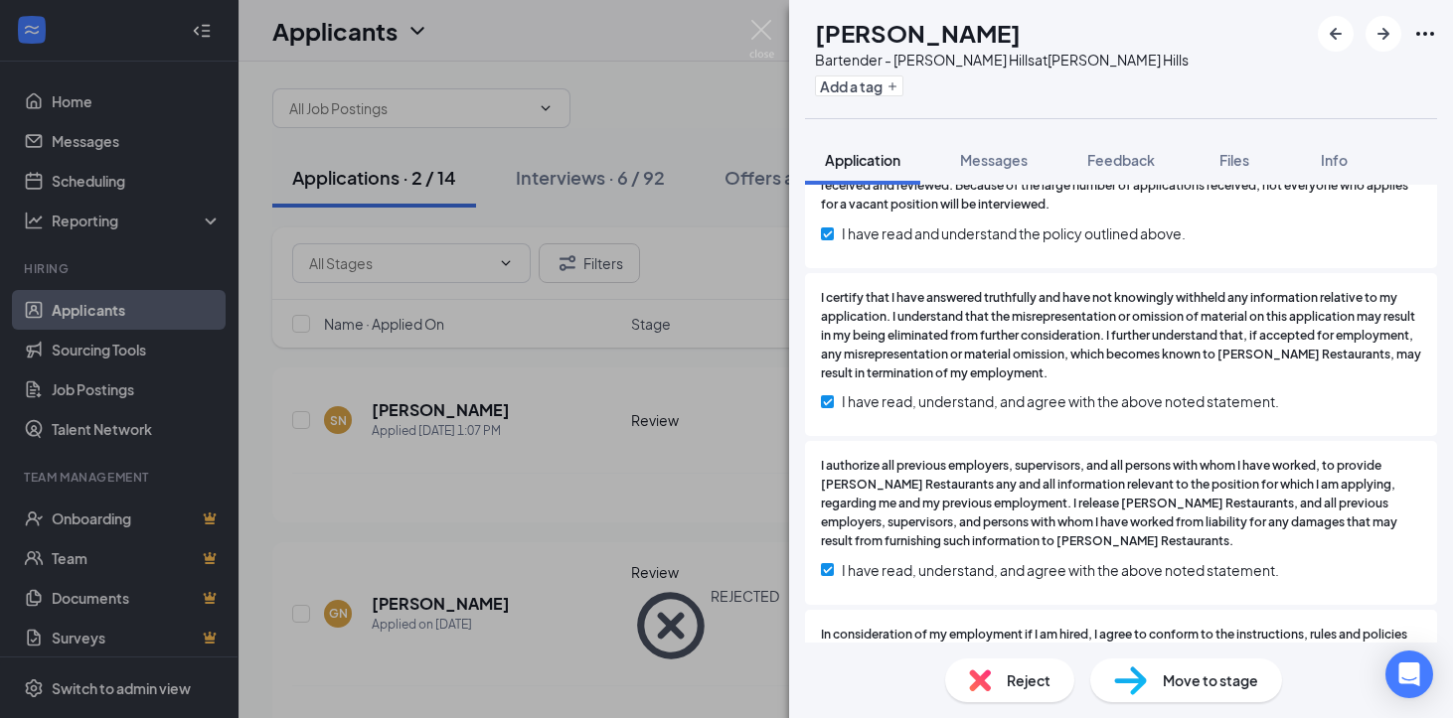
click at [1192, 688] on span "Move to stage" at bounding box center [1210, 681] width 95 height 22
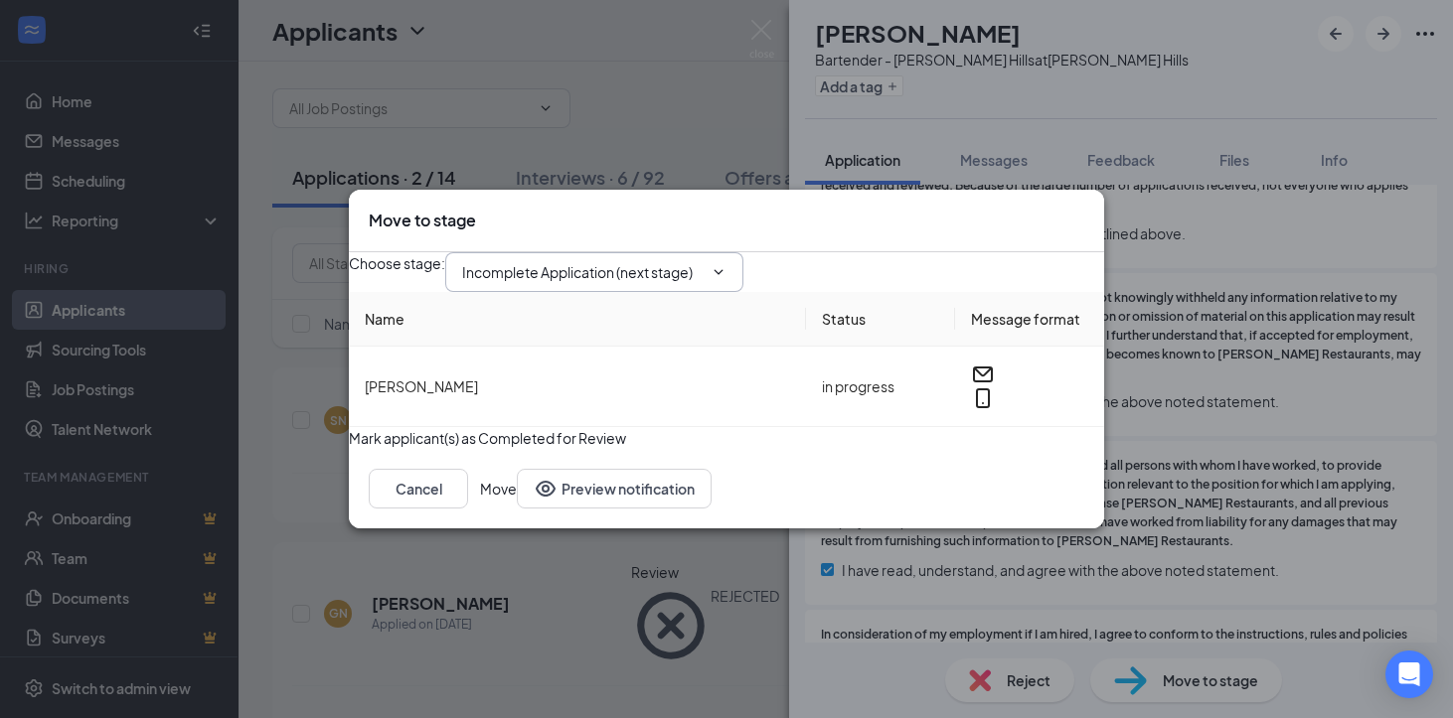
click at [743, 259] on span "Incomplete Application (next stage)" at bounding box center [594, 272] width 298 height 40
click at [726, 264] on icon "ChevronDown" at bounding box center [718, 272] width 16 height 16
click at [668, 261] on input "Incomplete Application (next stage)" at bounding box center [582, 272] width 240 height 22
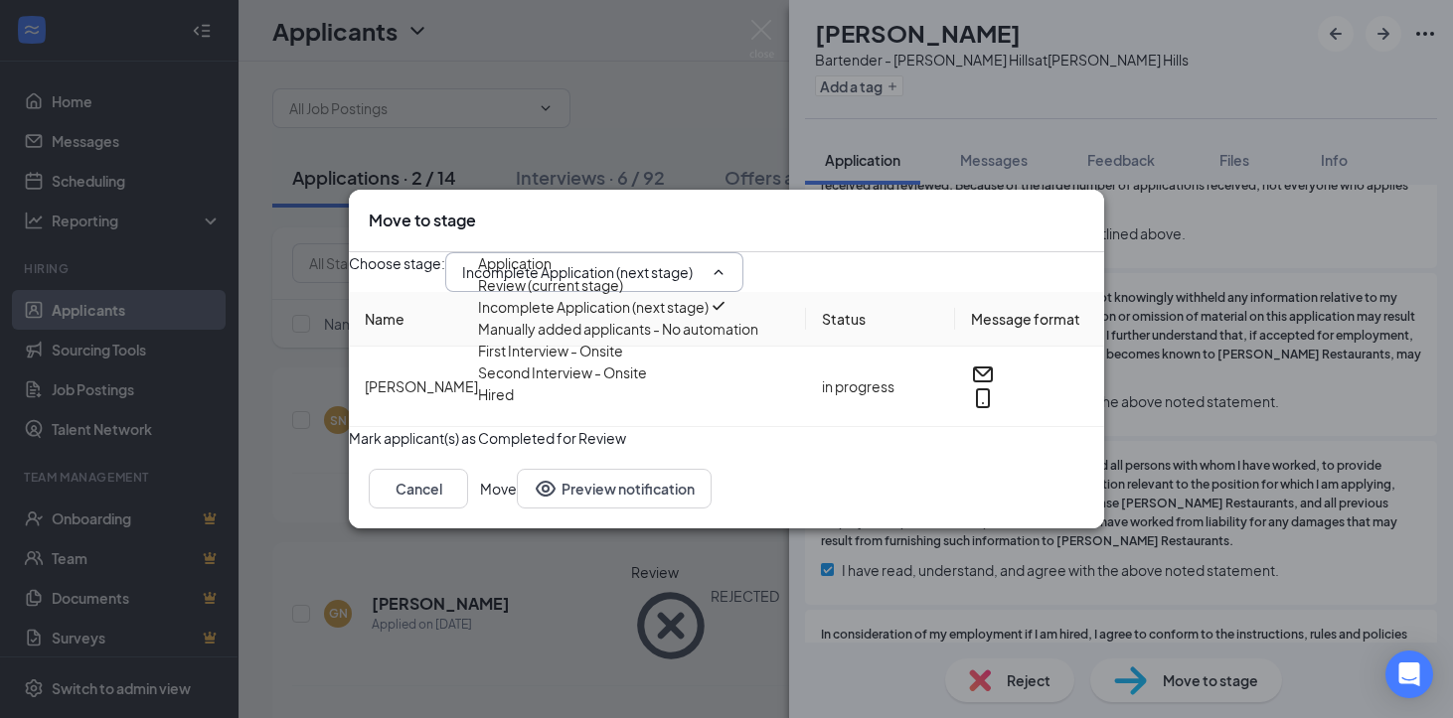
click at [584, 362] on div "First Interview - Onsite" at bounding box center [550, 351] width 145 height 22
type input "First Interview - Onsite"
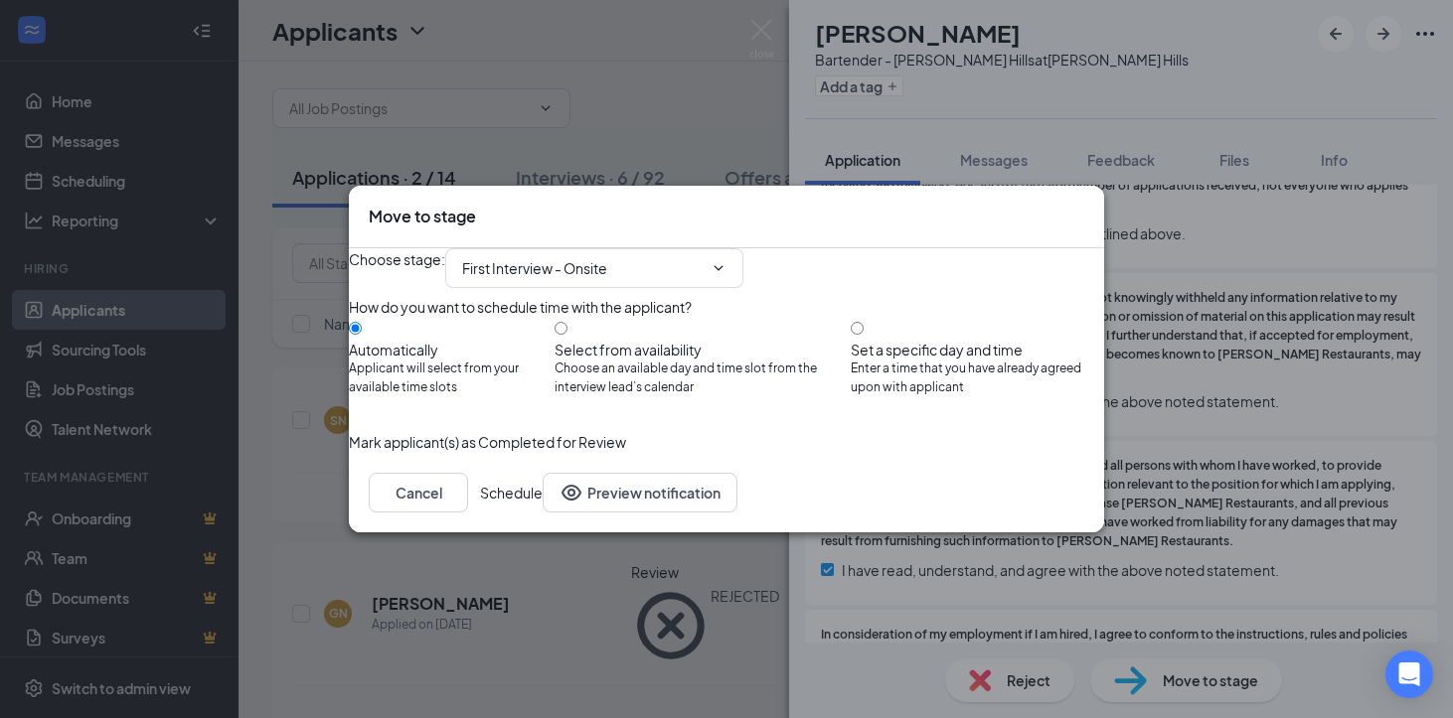
click at [543, 513] on button "Schedule" at bounding box center [511, 493] width 63 height 40
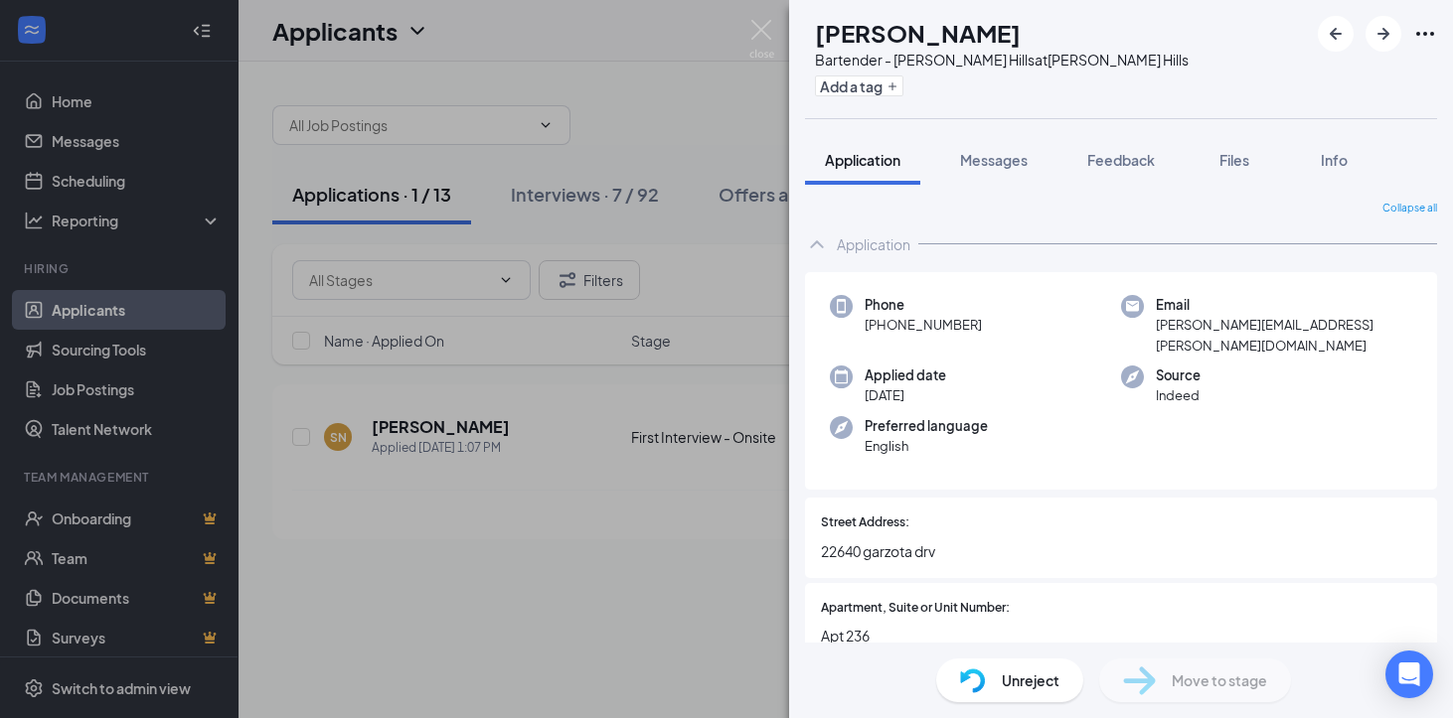
click at [501, 598] on div "GN [PERSON_NAME] Bartender - [PERSON_NAME] Hills at [PERSON_NAME][GEOGRAPHIC_DA…" at bounding box center [726, 359] width 1453 height 718
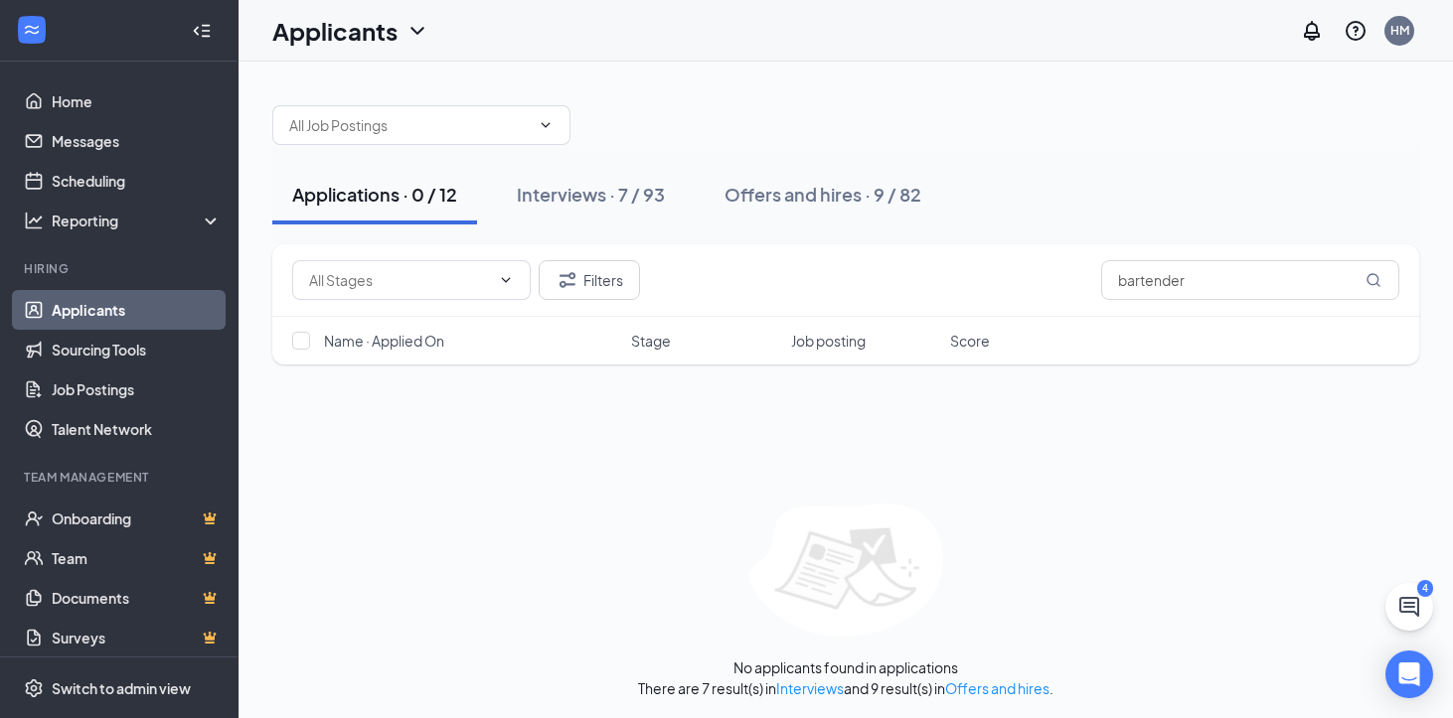
click at [129, 306] on link "Applicants" at bounding box center [137, 310] width 170 height 40
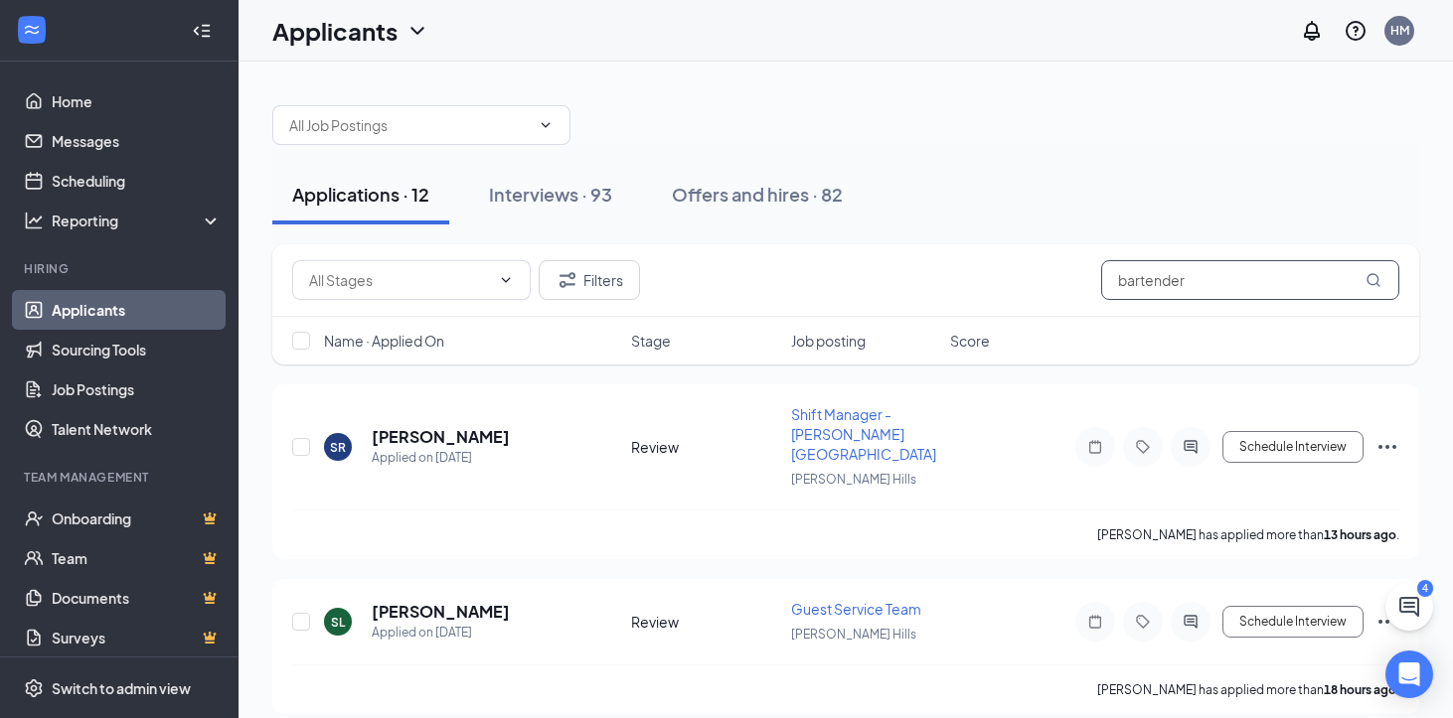
click at [1246, 279] on input "bartender" at bounding box center [1250, 280] width 298 height 40
click at [881, 300] on div "Filters" at bounding box center [845, 280] width 1147 height 73
